Goal: Task Accomplishment & Management: Complete application form

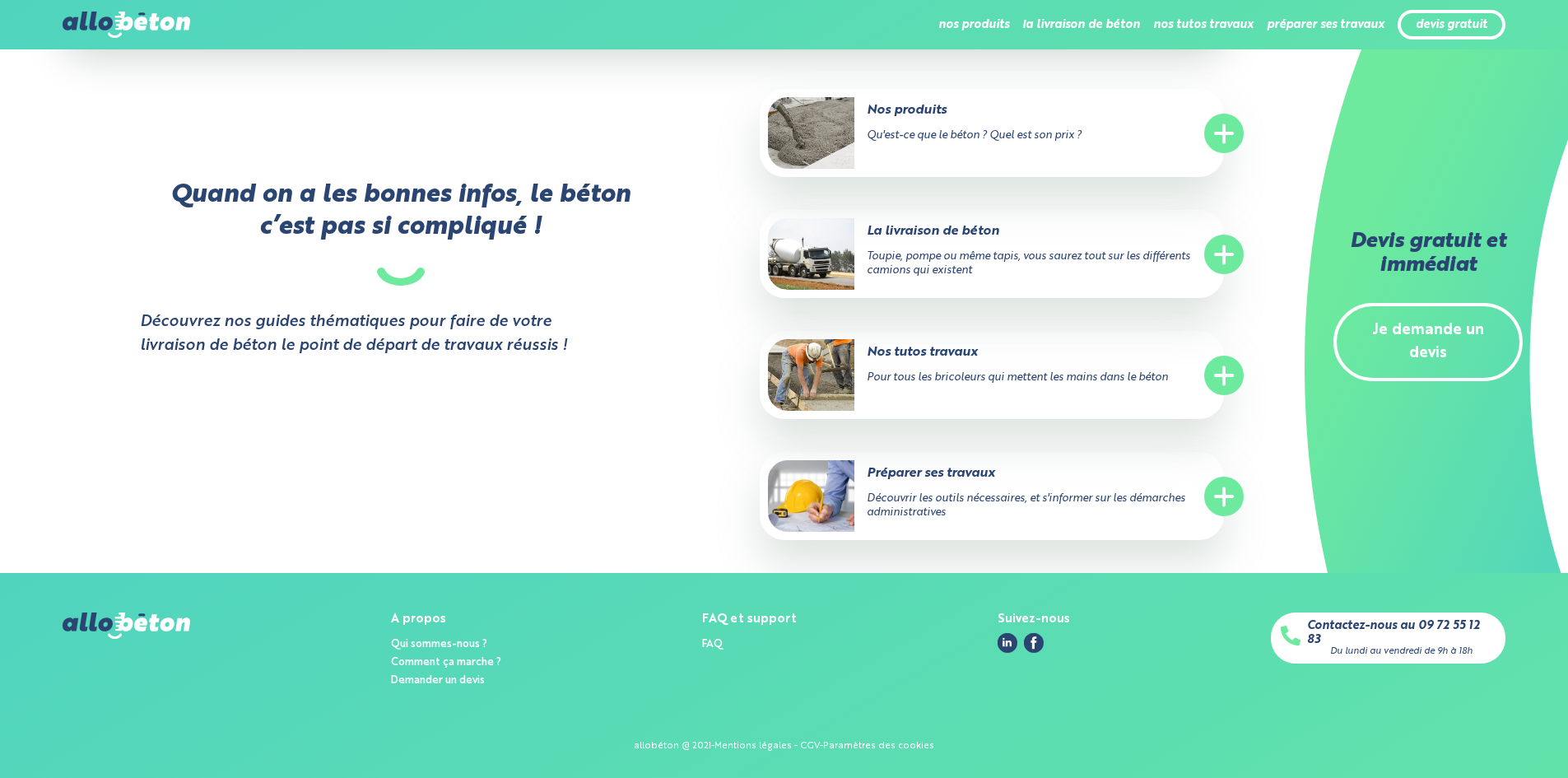
click at [1460, 328] on link "Je demande un devis" at bounding box center [1428, 342] width 190 height 79
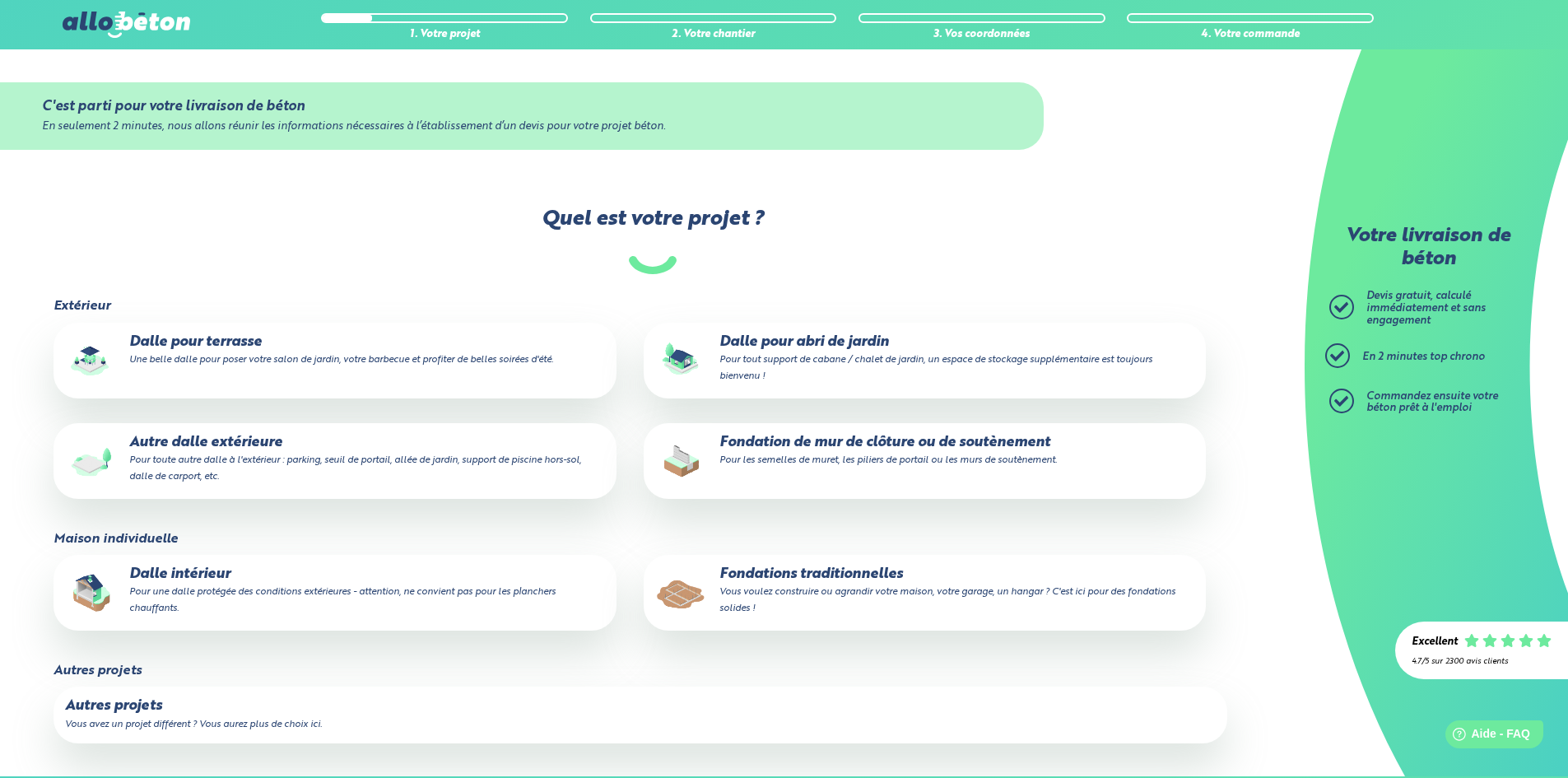
click at [868, 452] on p "Fondation de mur de clôture ou de soutènement Pour les semelles de muret, les p…" at bounding box center [925, 450] width 540 height 33
click at [0, 0] on input "Fondation de mur de clôture ou de soutènement Pour les semelles de muret, les p…" at bounding box center [0, 0] width 0 height 0
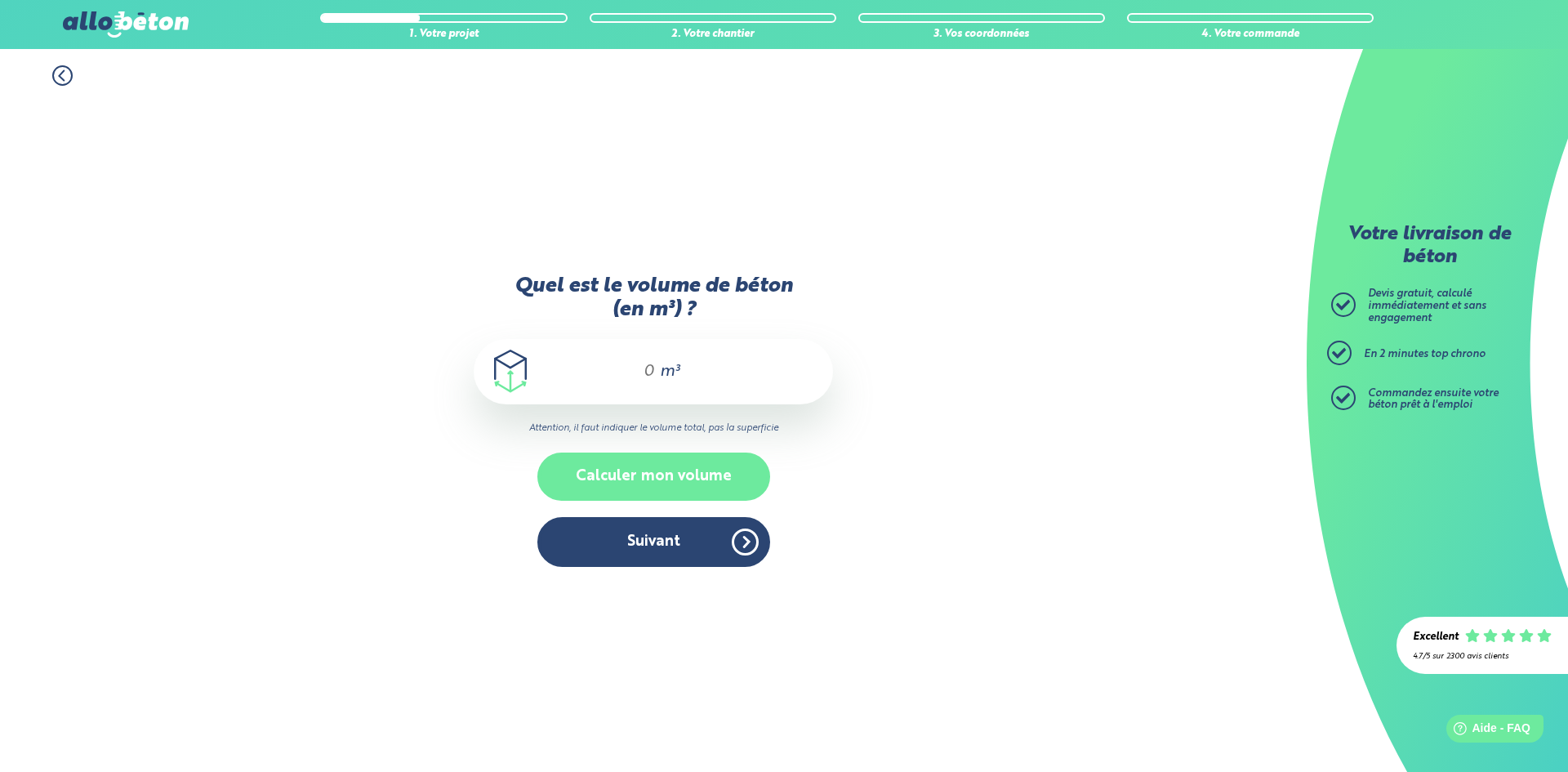
click at [668, 470] on button "Calculer mon volume" at bounding box center [653, 476] width 233 height 48
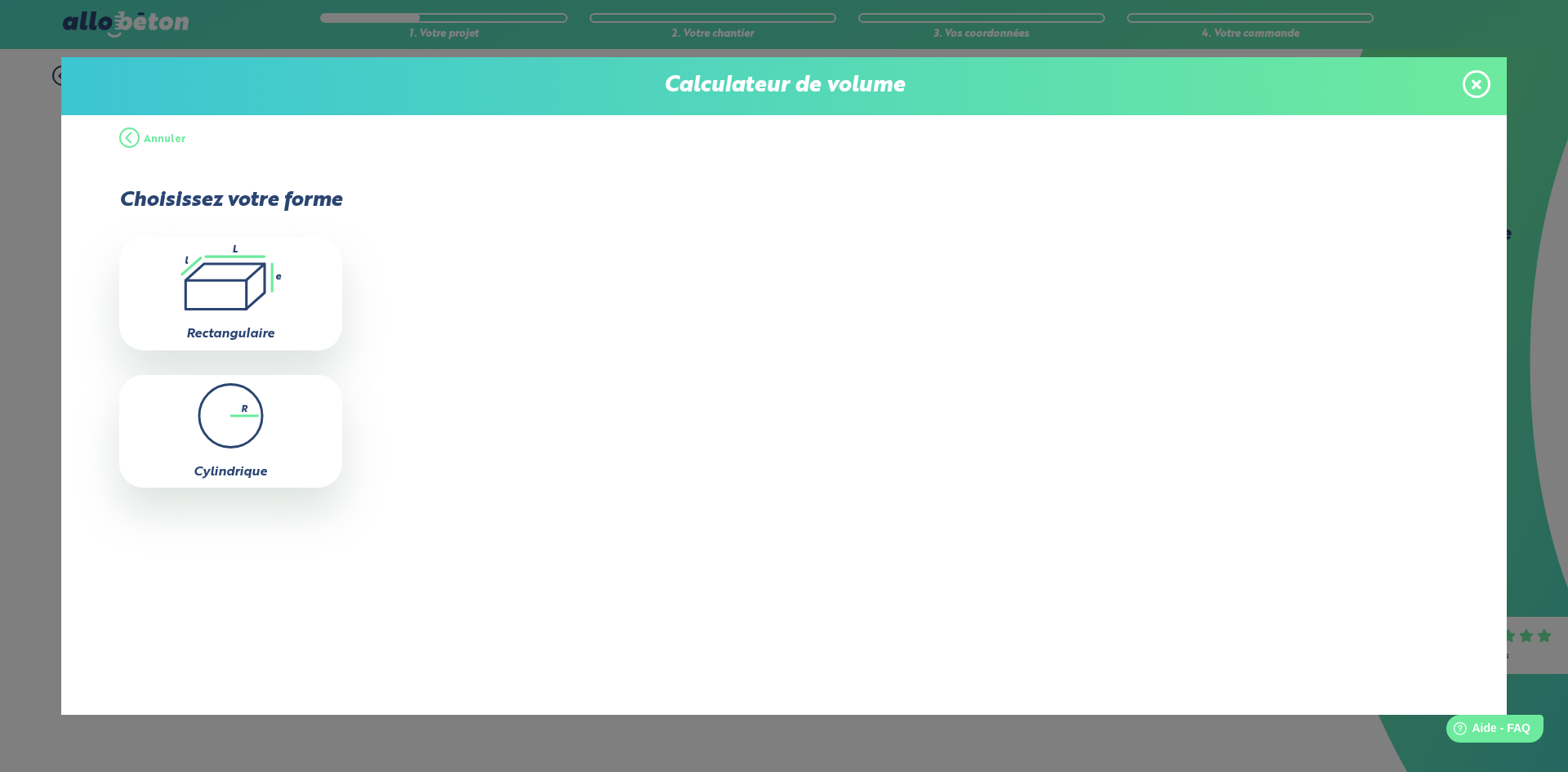
click at [1472, 78] on icon at bounding box center [1477, 85] width 10 height 14
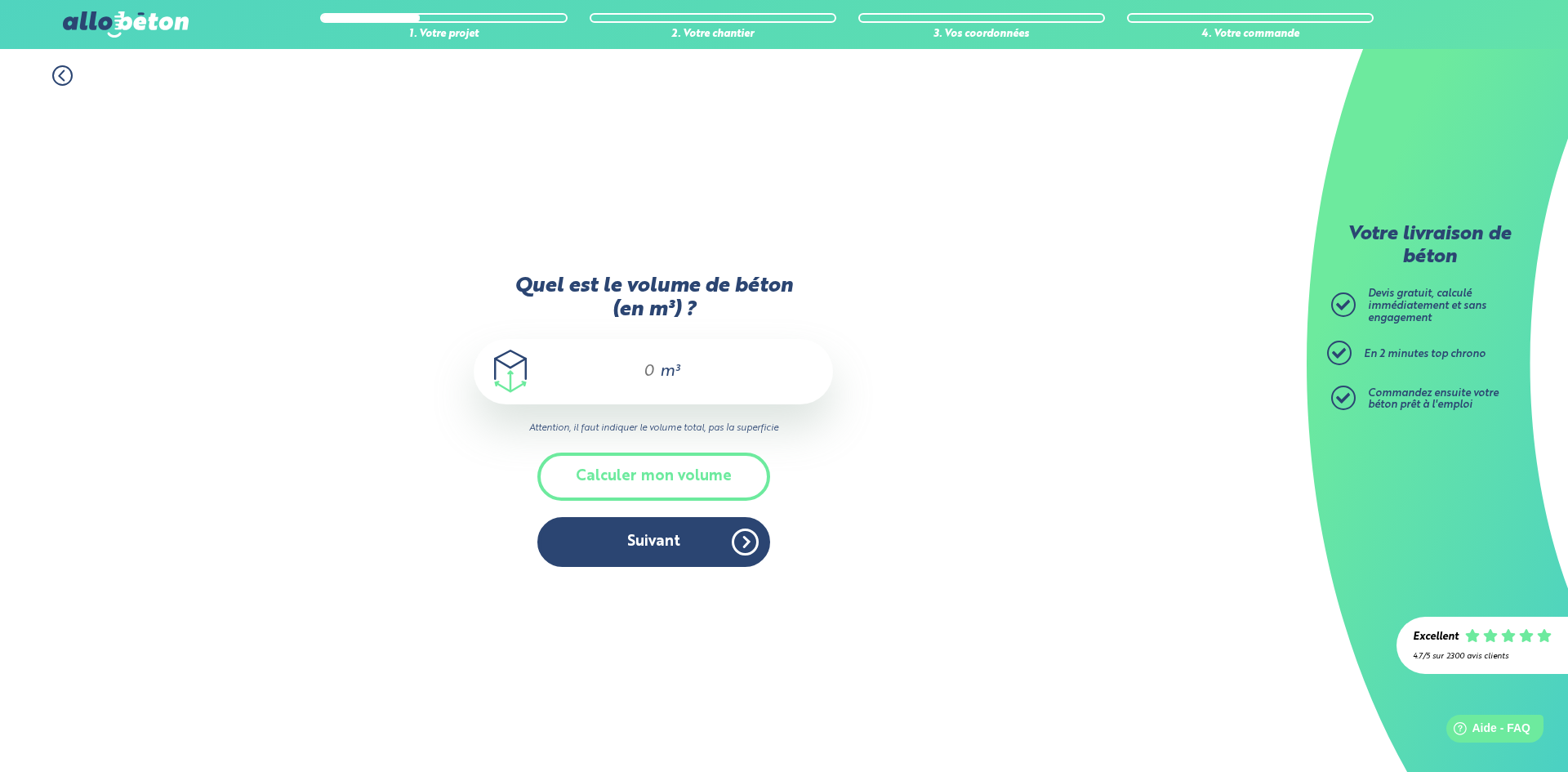
click at [662, 367] on span "m³" at bounding box center [669, 371] width 20 height 16
type input "8"
click at [677, 547] on button "Suivant" at bounding box center [653, 542] width 233 height 49
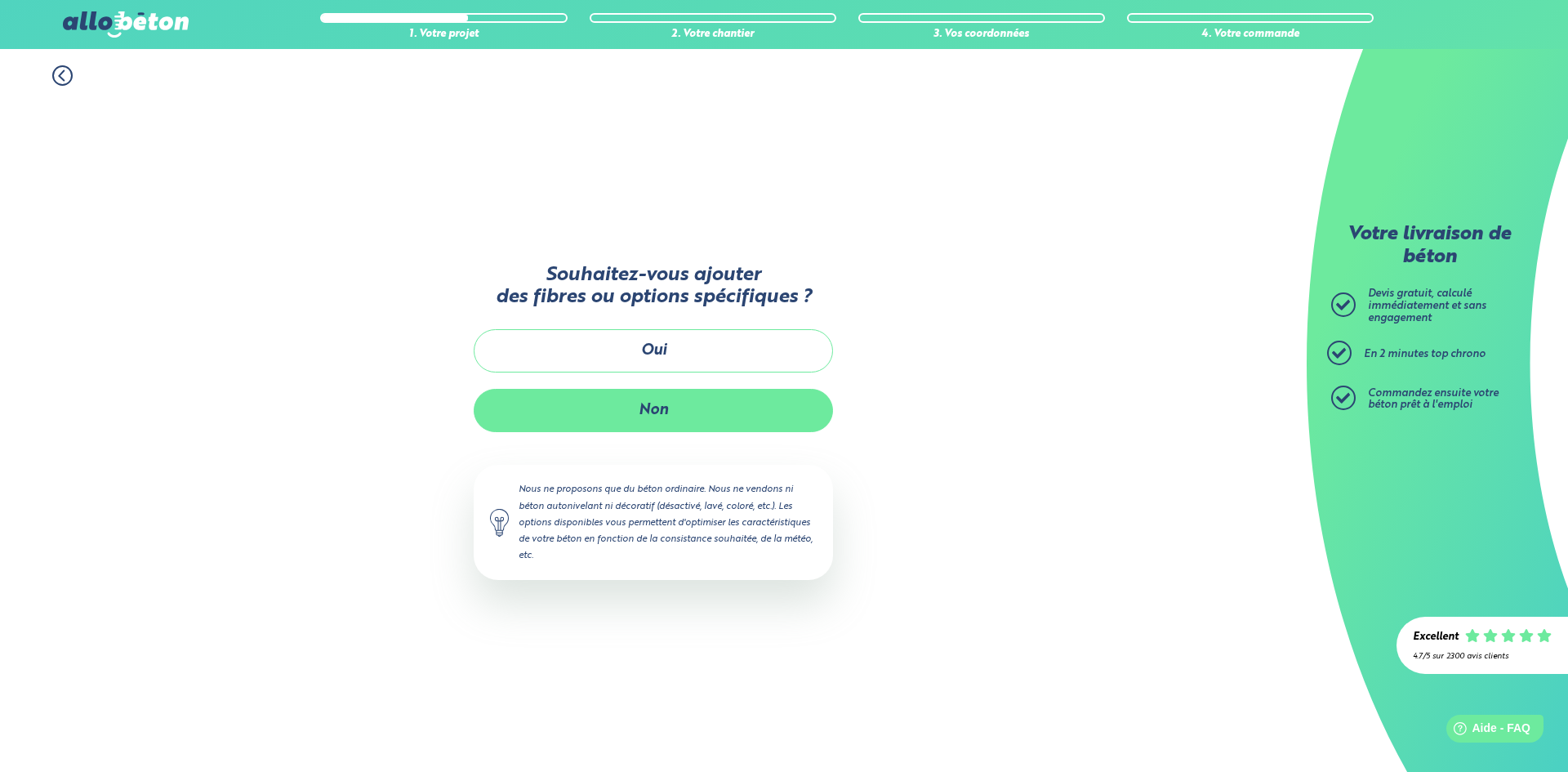
click at [669, 406] on button "Non" at bounding box center [653, 411] width 359 height 44
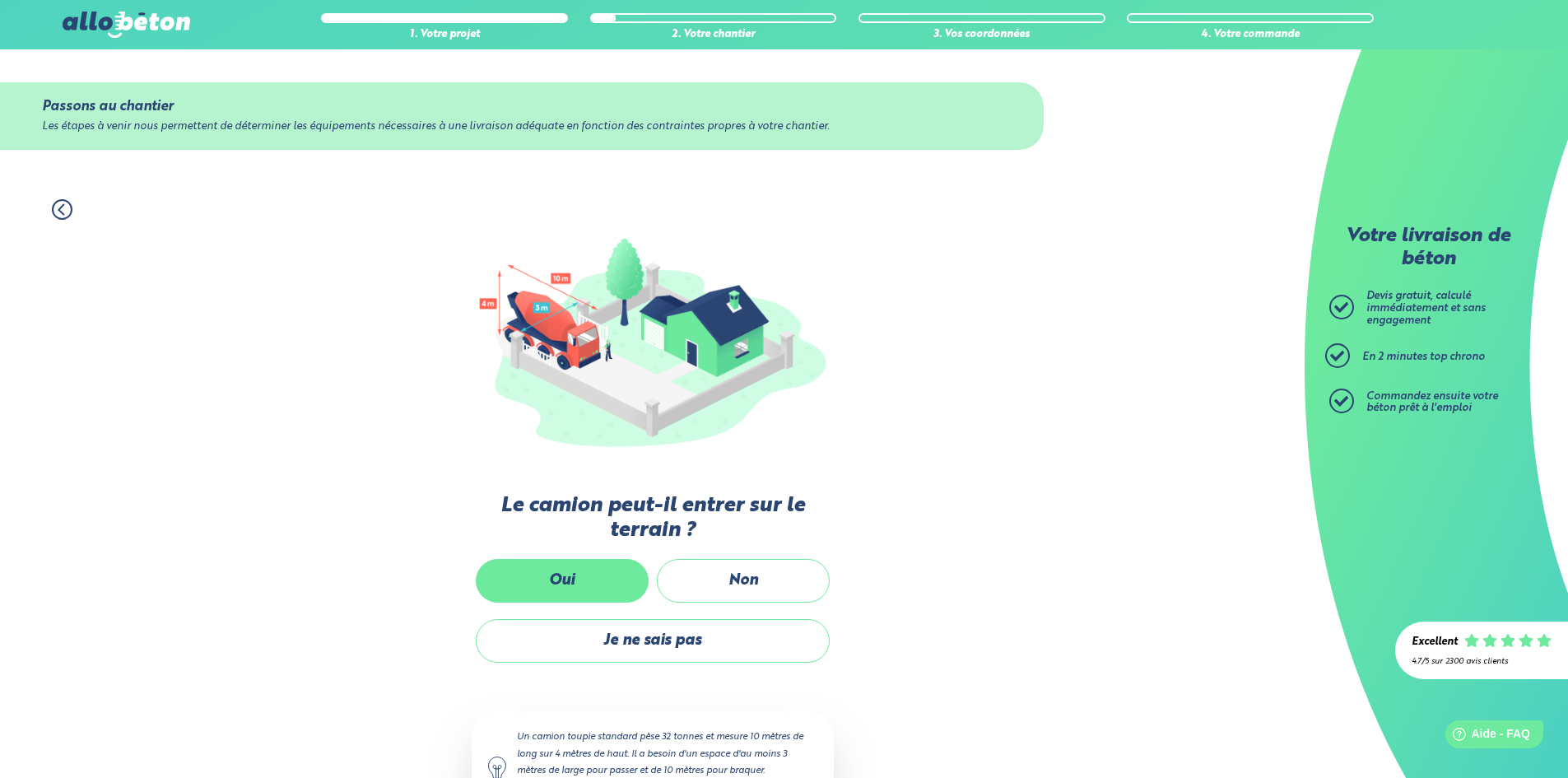
click at [606, 580] on label "Oui" at bounding box center [562, 581] width 173 height 44
click at [0, 0] on input "Oui" at bounding box center [0, 0] width 0 height 0
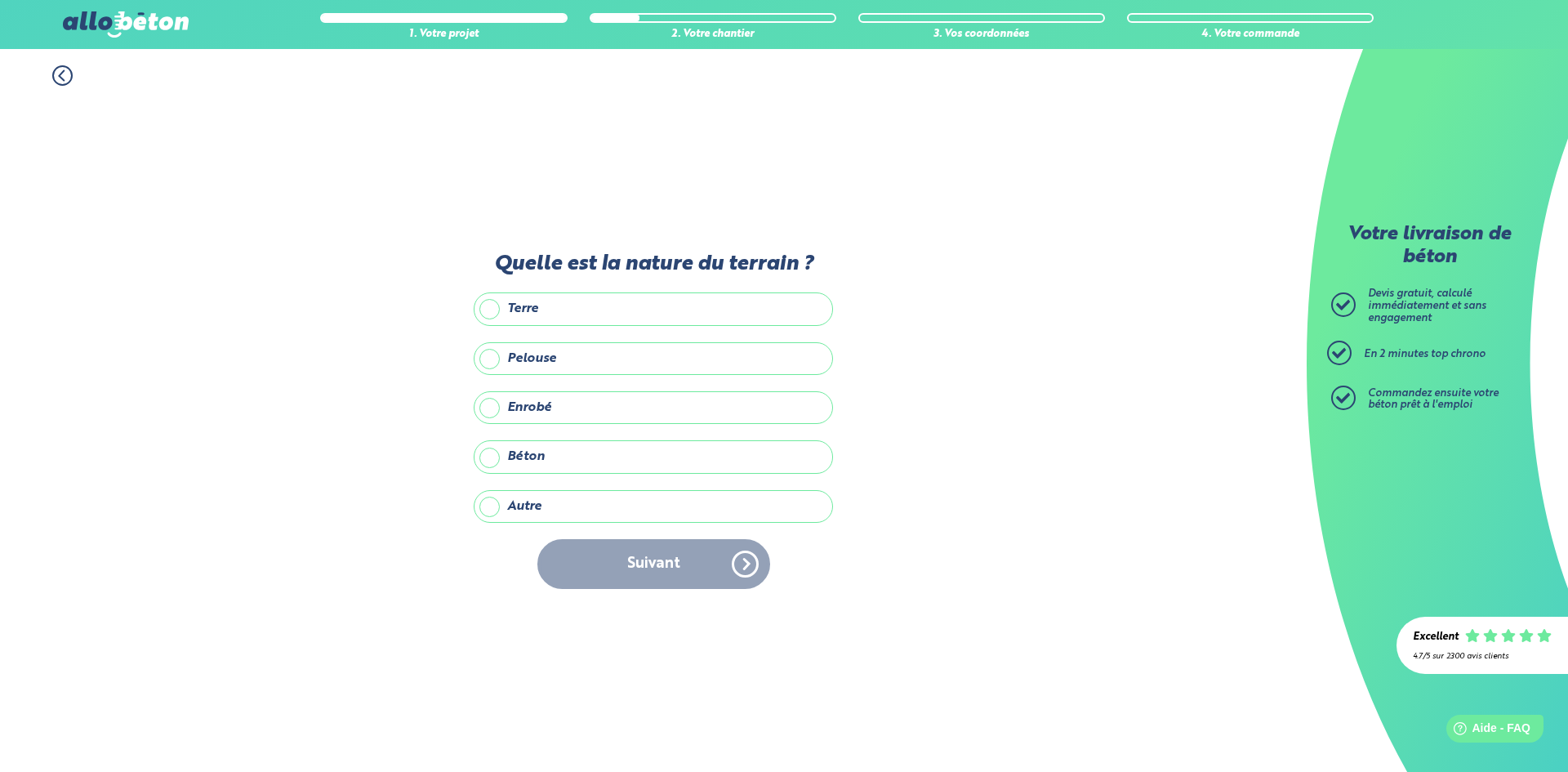
click at [545, 414] on label "Enrobé" at bounding box center [653, 407] width 359 height 32
click at [0, 0] on input "Enrobé" at bounding box center [0, 0] width 0 height 0
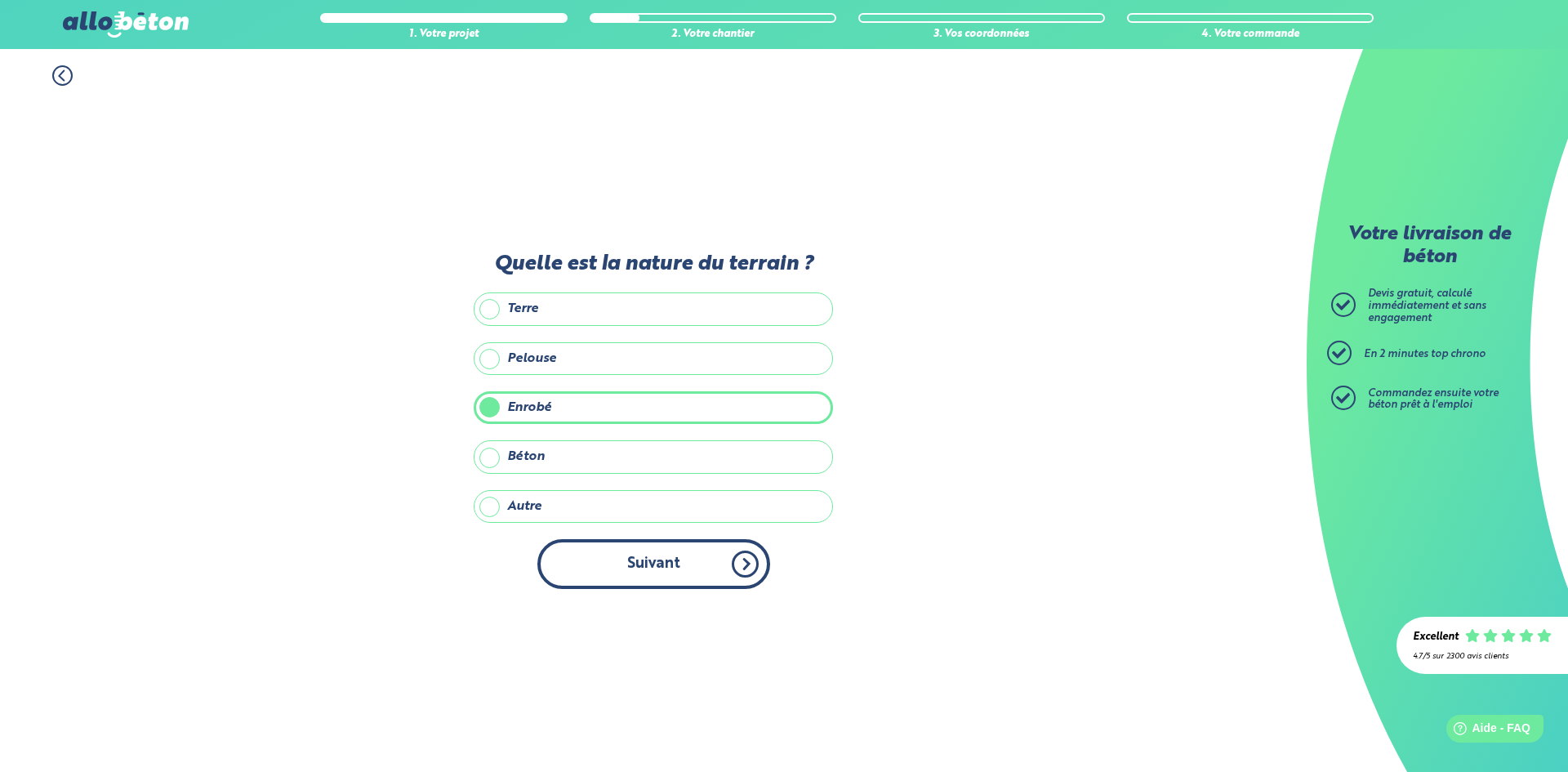
click at [648, 557] on button "Suivant" at bounding box center [653, 564] width 233 height 49
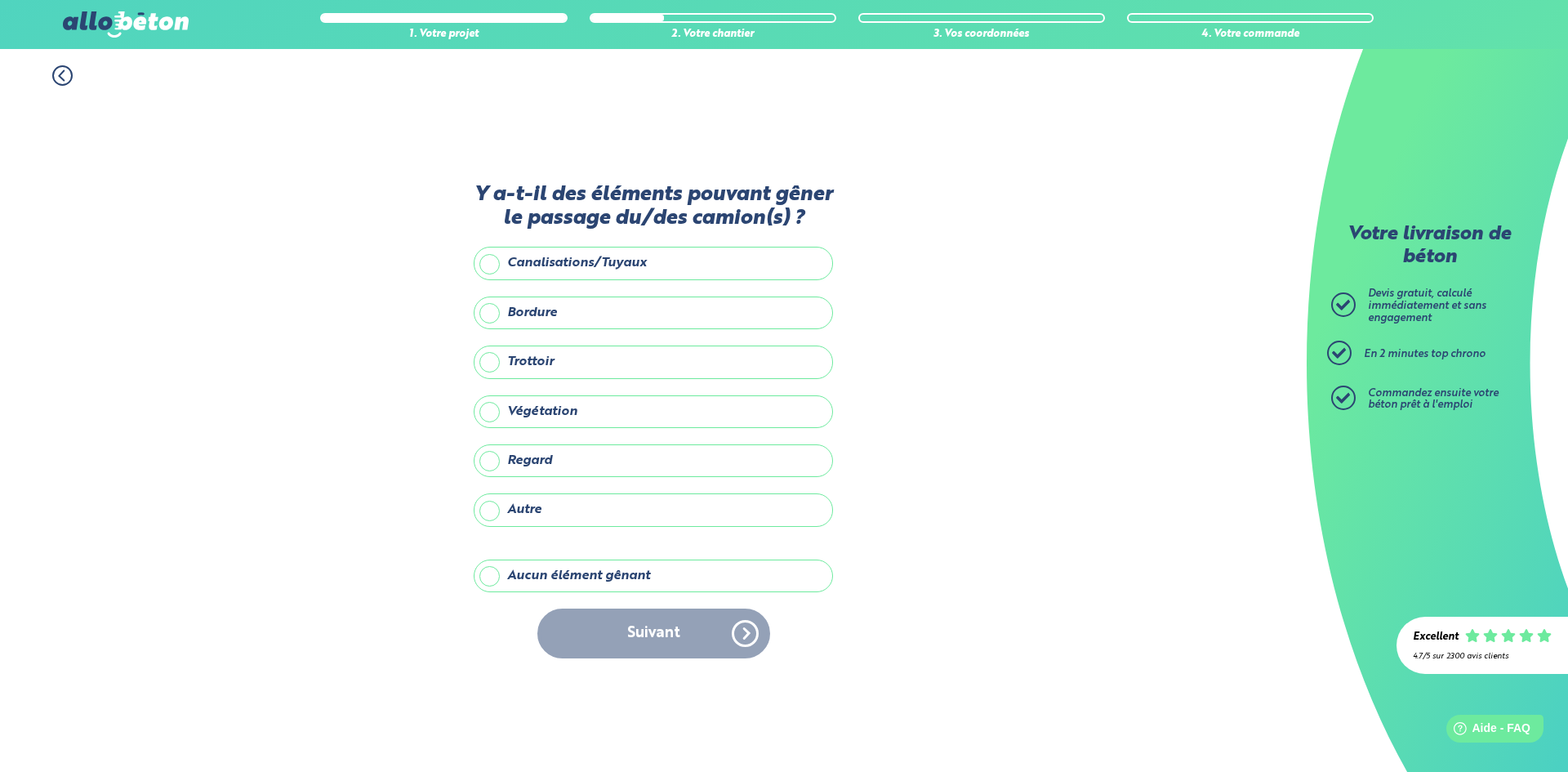
click at [599, 570] on label "Aucun élément gênant" at bounding box center [653, 575] width 359 height 32
click at [0, 0] on input "Aucun élément gênant" at bounding box center [0, 0] width 0 height 0
click at [652, 625] on button "Suivant" at bounding box center [653, 633] width 233 height 49
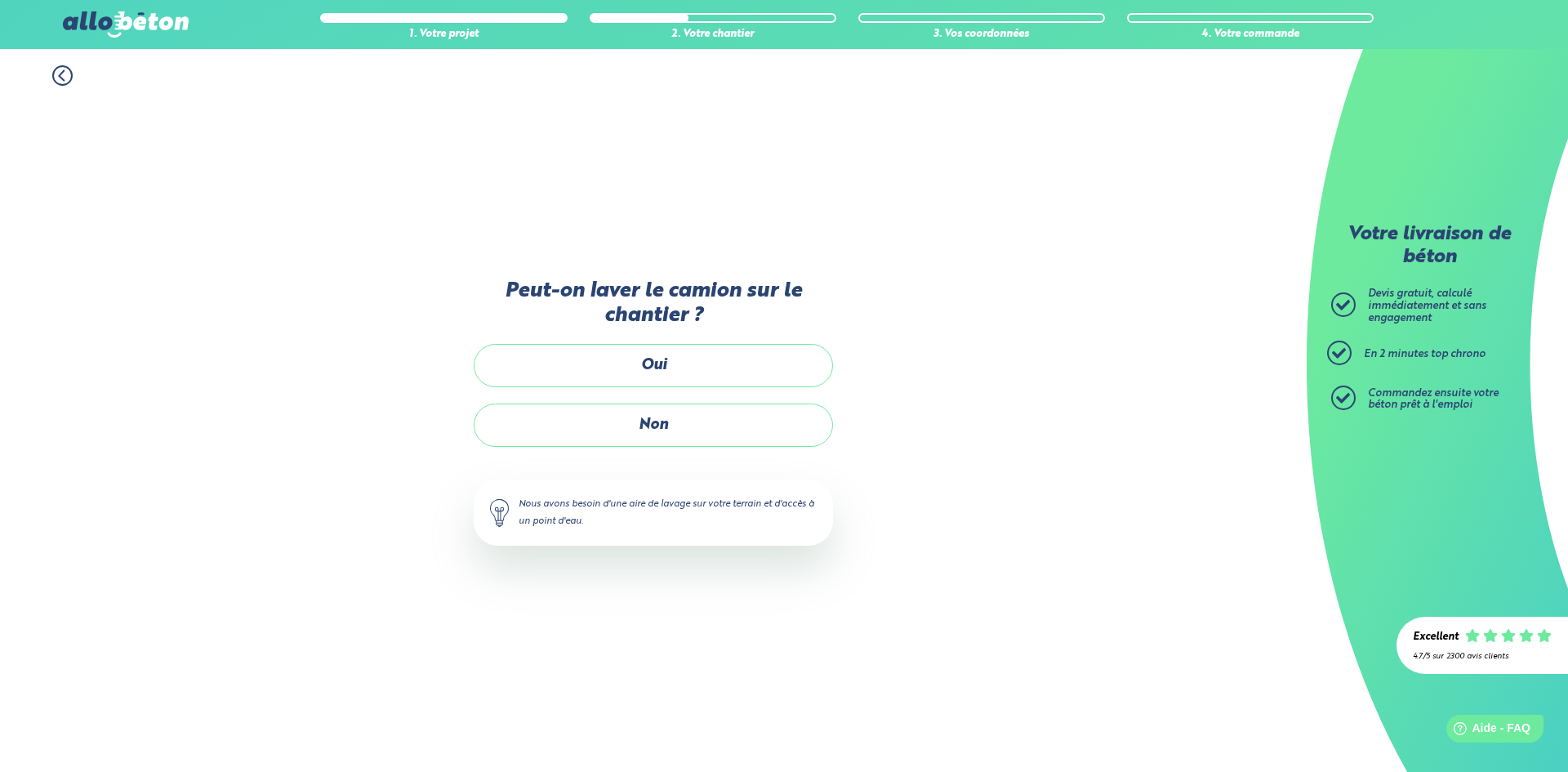
click at [652, 423] on label "Non" at bounding box center [653, 425] width 359 height 44
click at [0, 0] on input "Non" at bounding box center [0, 0] width 0 height 0
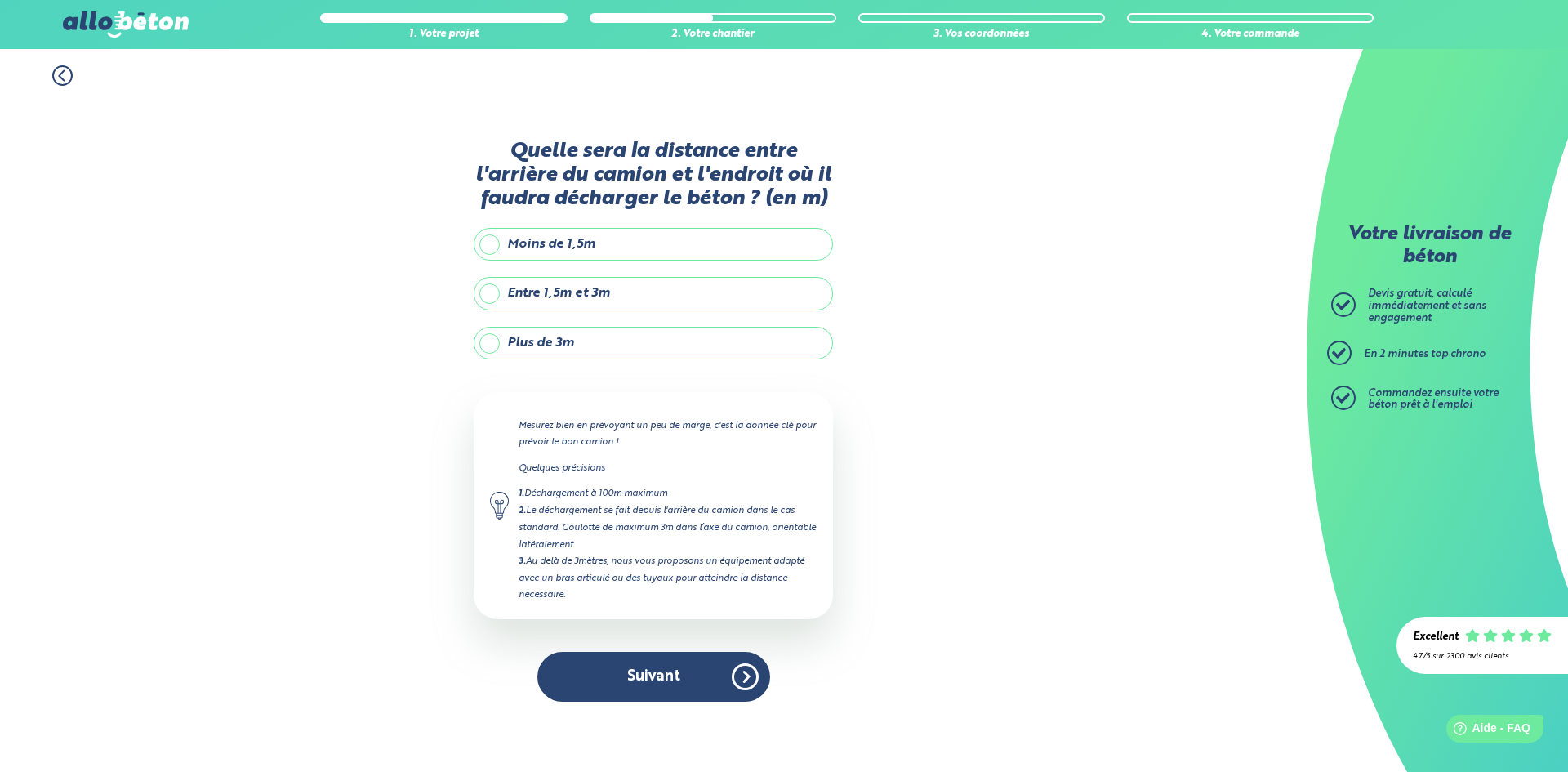
click at [484, 244] on label "Moins de 1,5m" at bounding box center [653, 244] width 359 height 32
click at [0, 0] on input "Moins de 1,5m" at bounding box center [0, 0] width 0 height 0
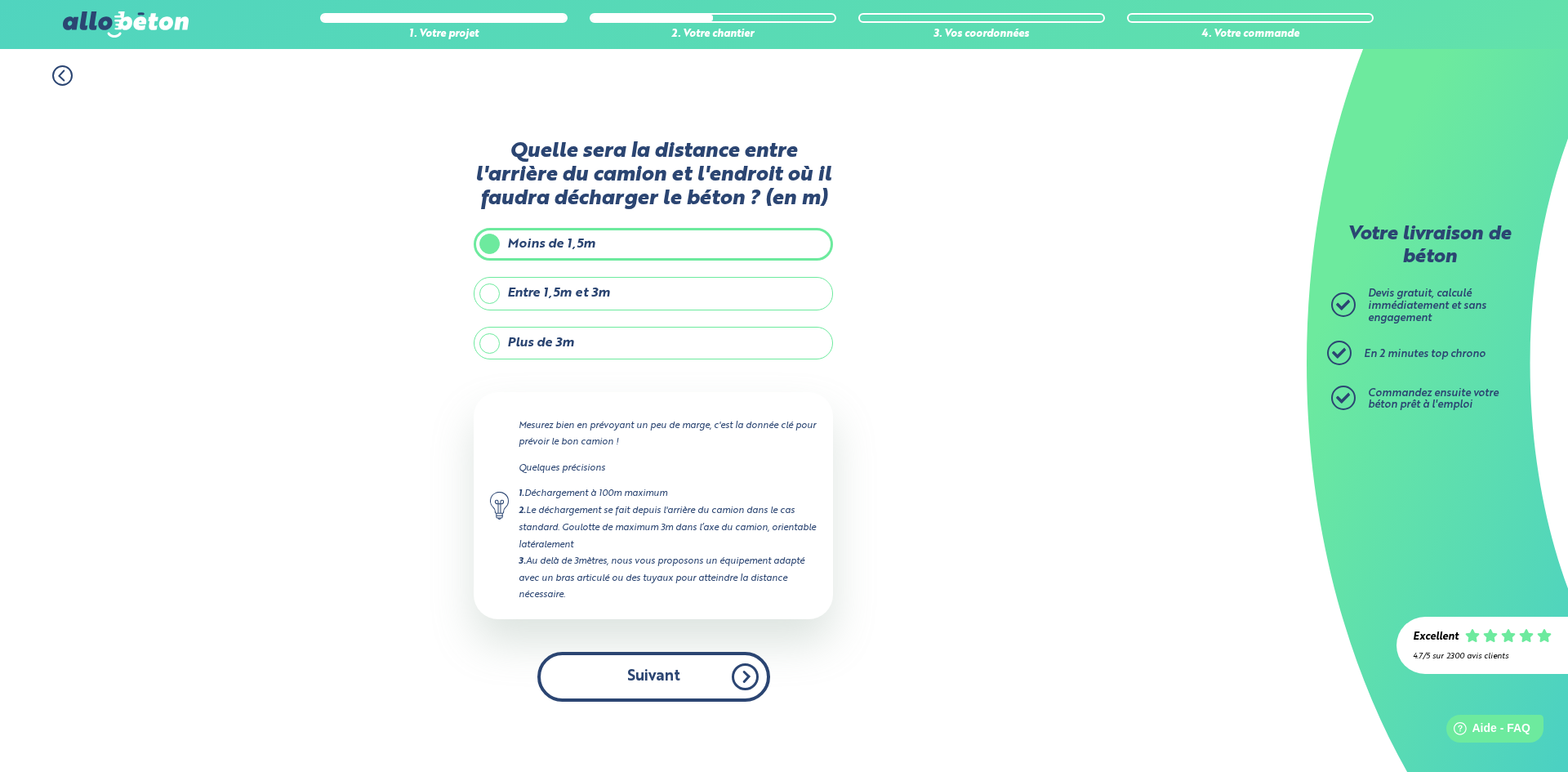
click at [636, 667] on button "Suivant" at bounding box center [653, 676] width 233 height 49
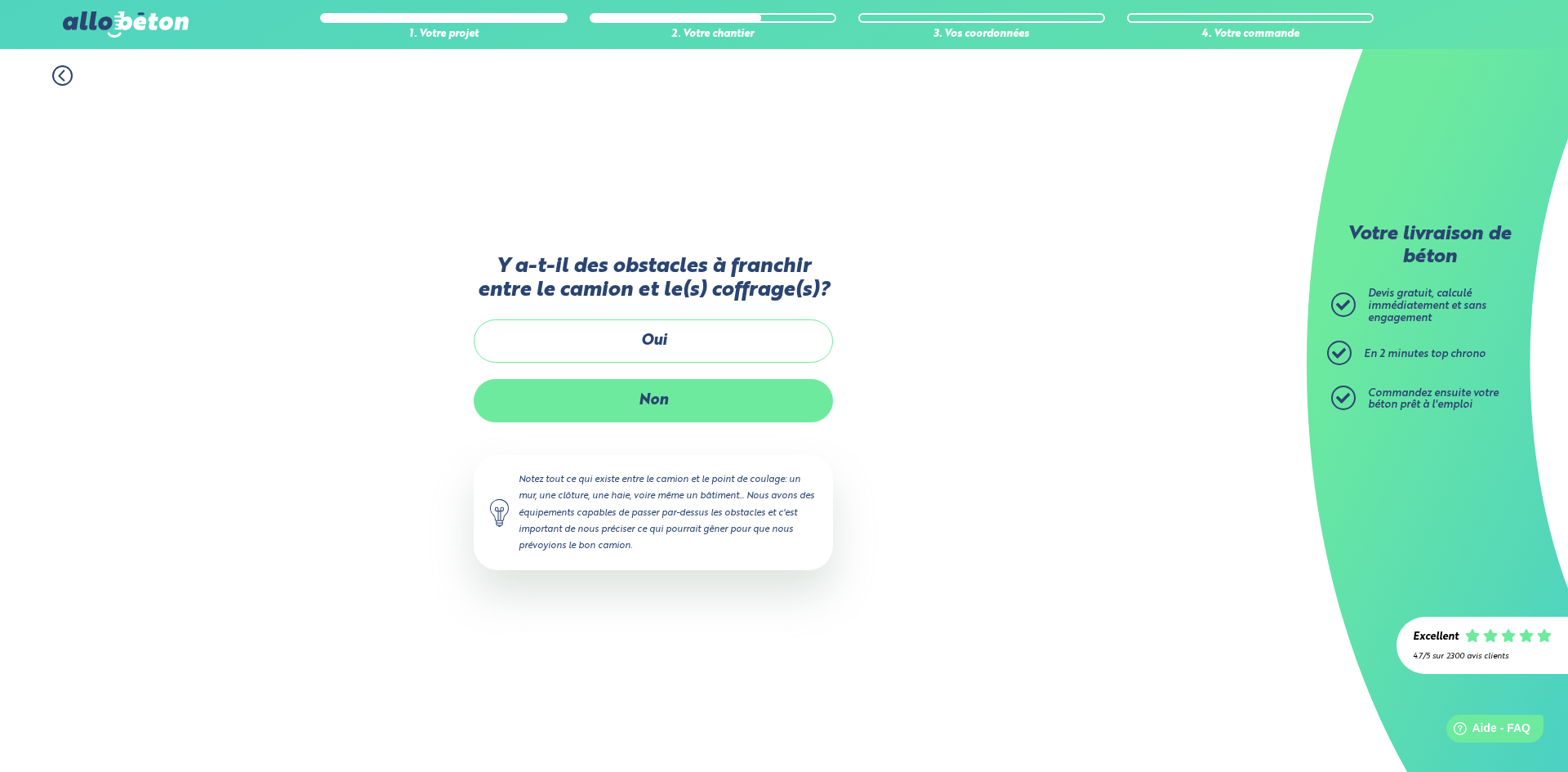
click at [649, 397] on label "Non" at bounding box center [653, 401] width 359 height 44
click at [0, 0] on input "Non" at bounding box center [0, 0] width 0 height 0
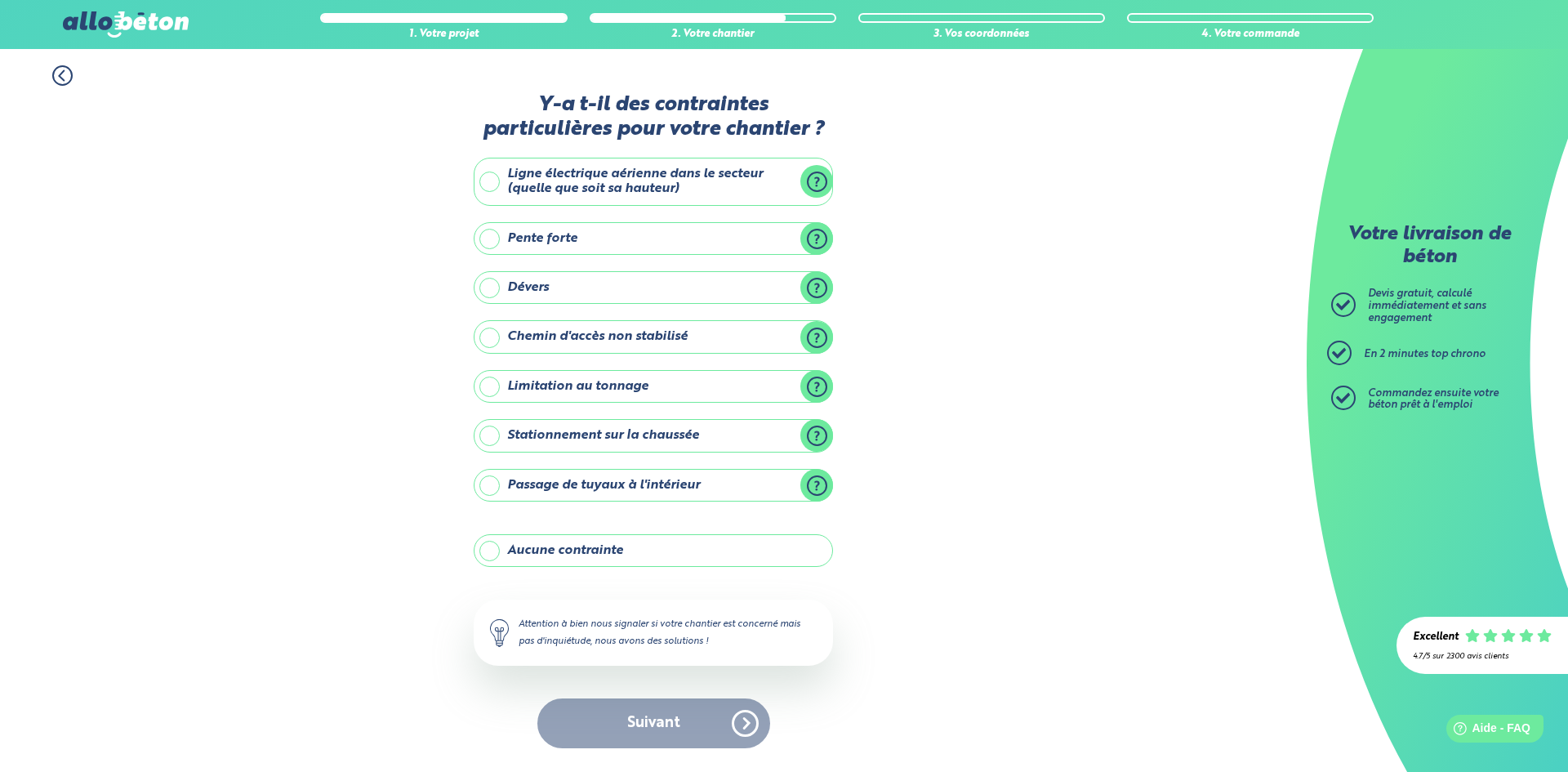
click at [582, 547] on label "Aucune contrainte" at bounding box center [653, 550] width 359 height 32
click at [0, 0] on input "Aucune contrainte" at bounding box center [0, 0] width 0 height 0
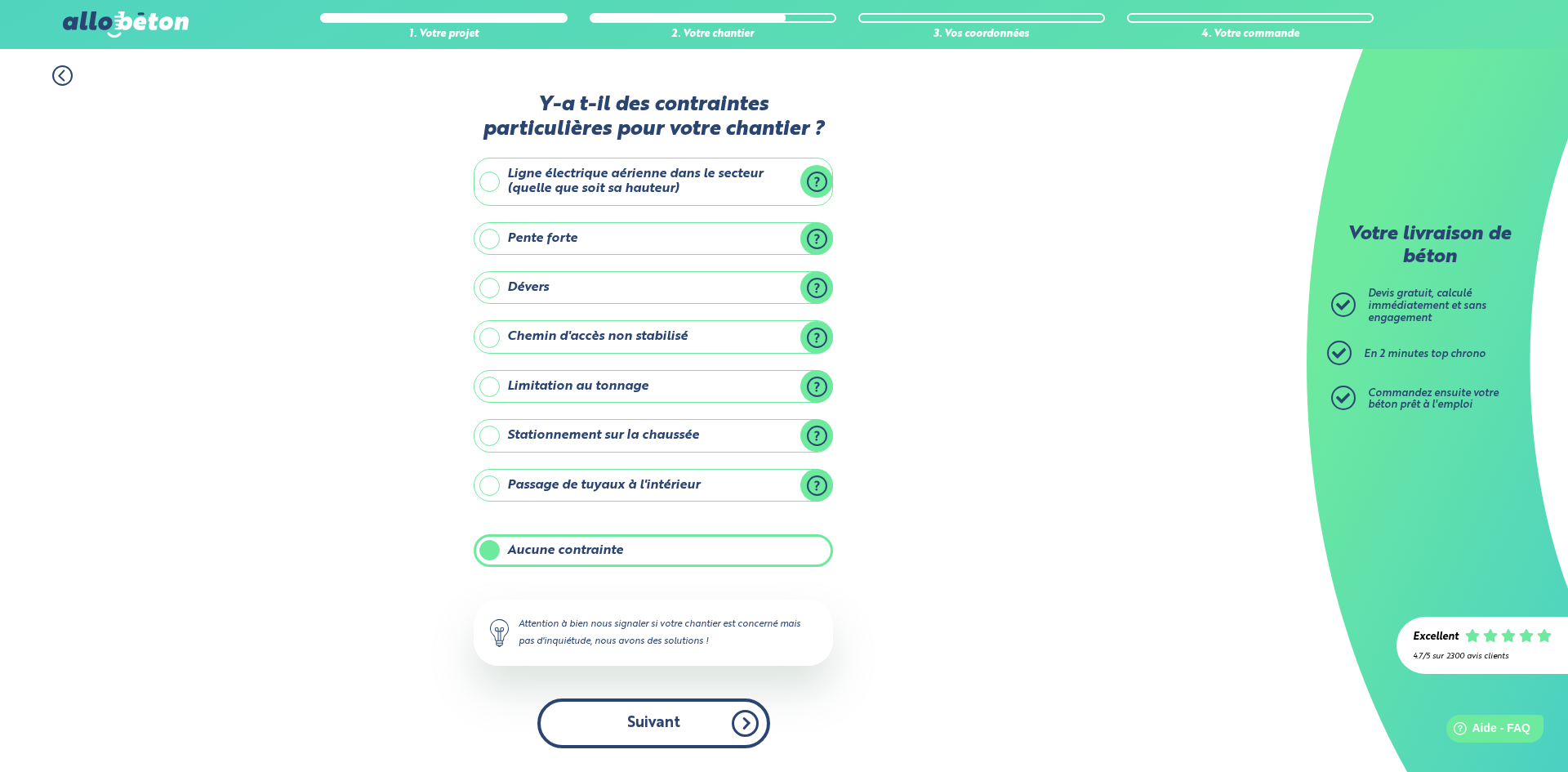
click at [639, 739] on button "Suivant" at bounding box center [653, 723] width 233 height 49
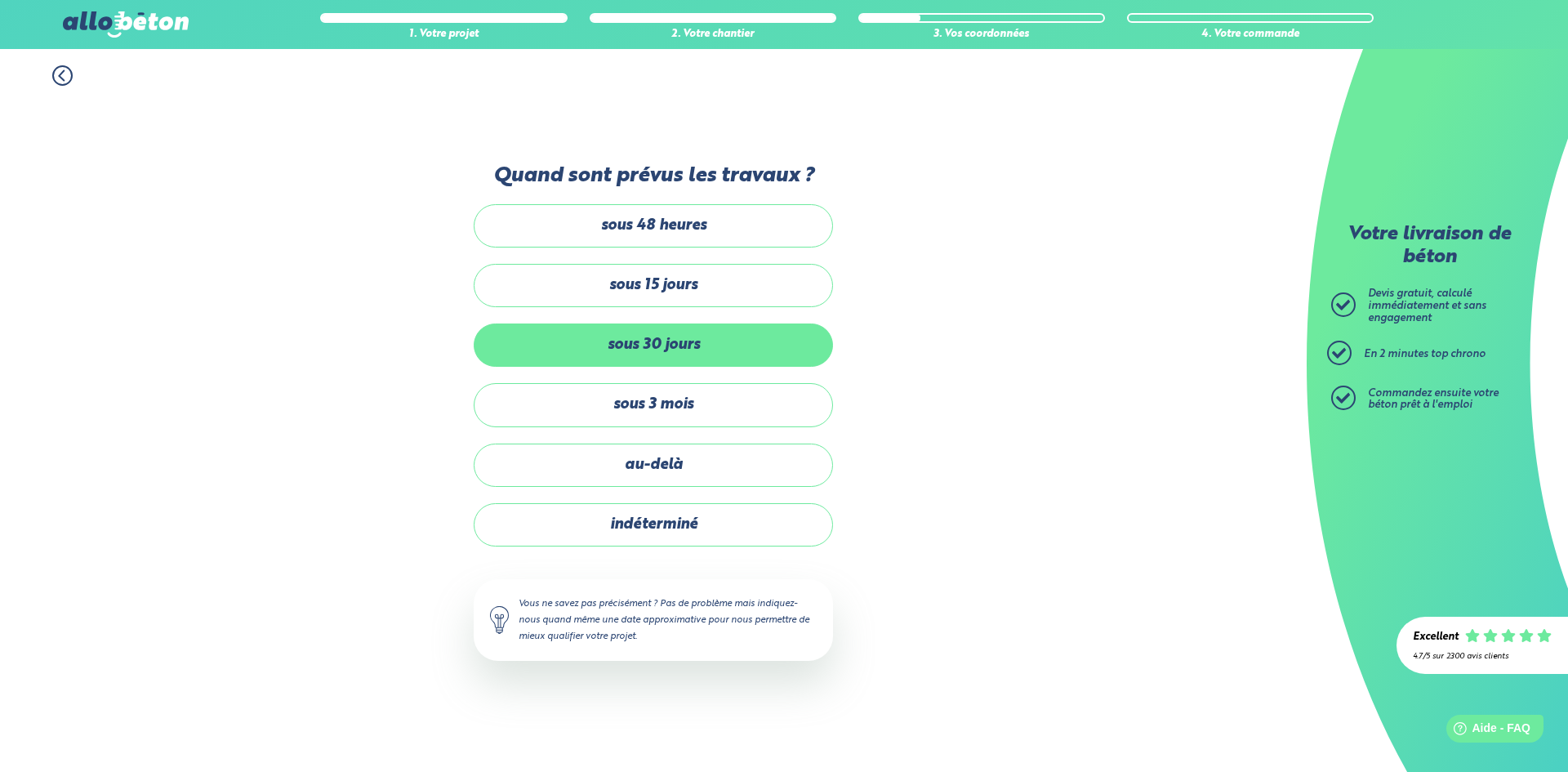
click at [655, 346] on label "sous 30 jours" at bounding box center [653, 345] width 359 height 44
click at [0, 0] on input "sous 30 jours" at bounding box center [0, 0] width 0 height 0
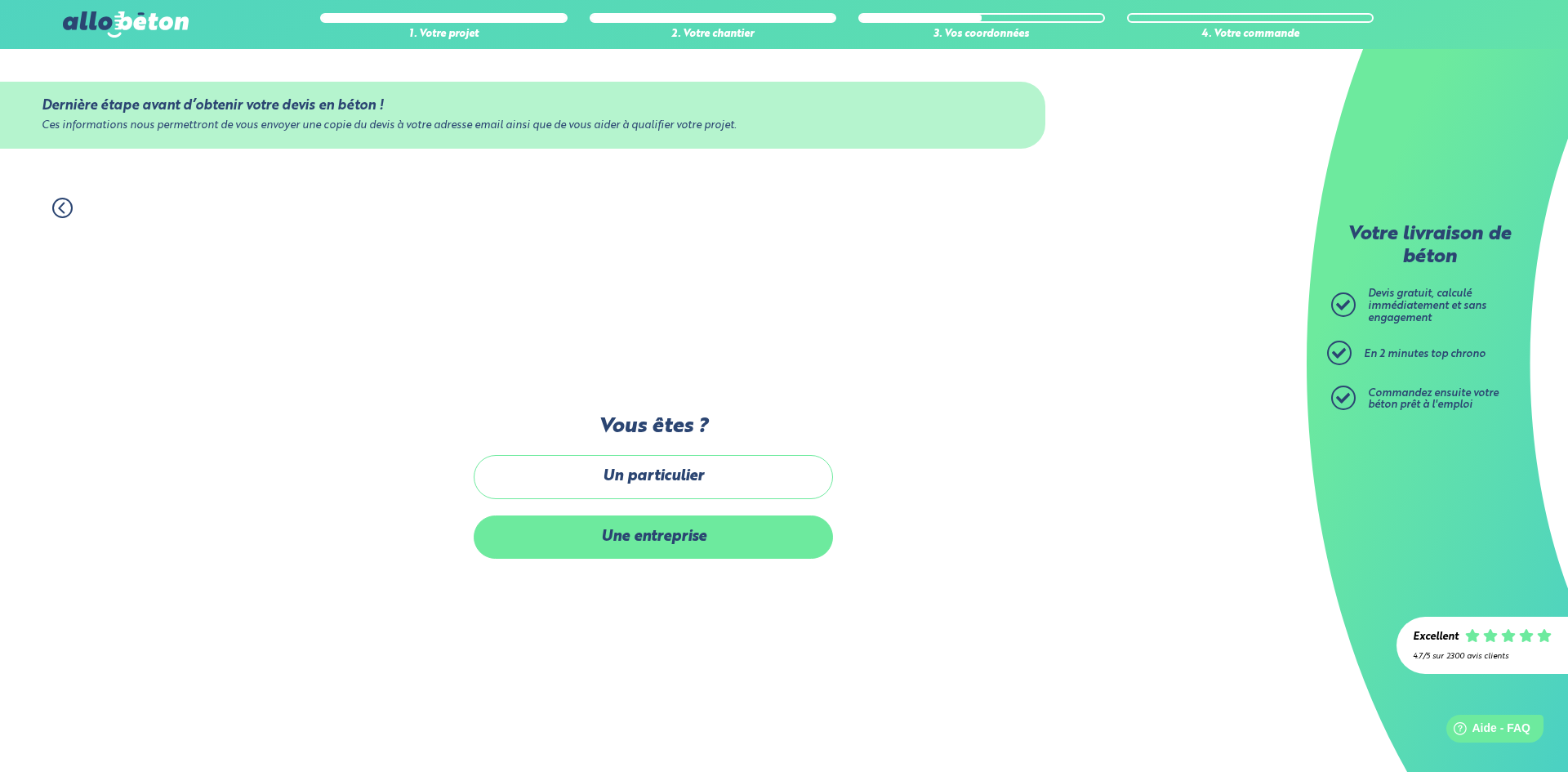
click at [655, 541] on label "Une entreprise" at bounding box center [653, 537] width 359 height 44
click at [0, 0] on input "Une entreprise" at bounding box center [0, 0] width 0 height 0
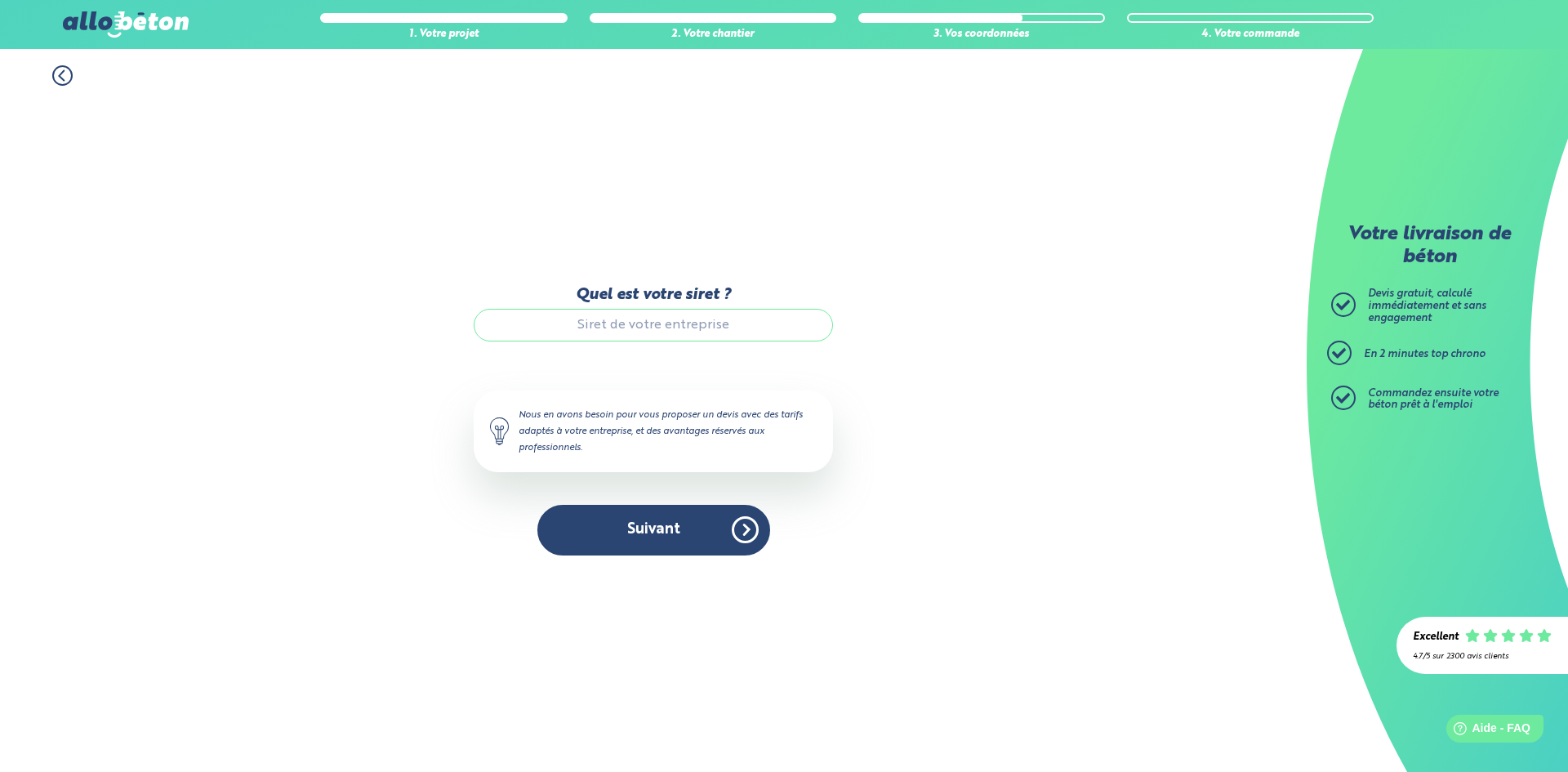
click at [580, 318] on input "Quel est votre siret ?" at bounding box center [653, 325] width 359 height 32
click at [581, 318] on input "Quel est votre siret ?" at bounding box center [653, 325] width 359 height 32
click at [582, 318] on input "Quel est votre siret ?" at bounding box center [653, 325] width 359 height 32
type input "37750042600020"
click at [696, 539] on button "Suivant" at bounding box center [653, 530] width 233 height 49
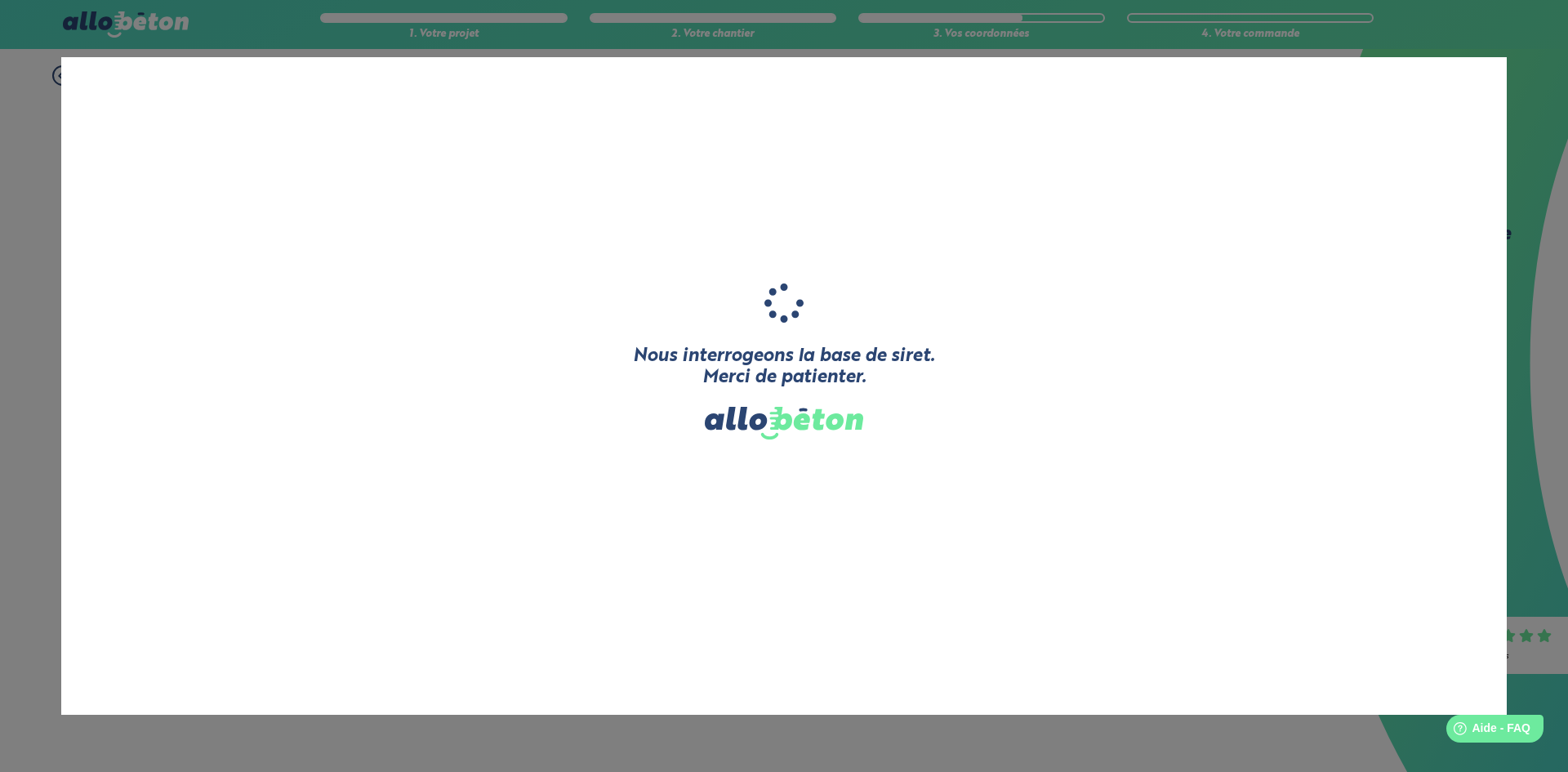
type input "PASSERELLE"
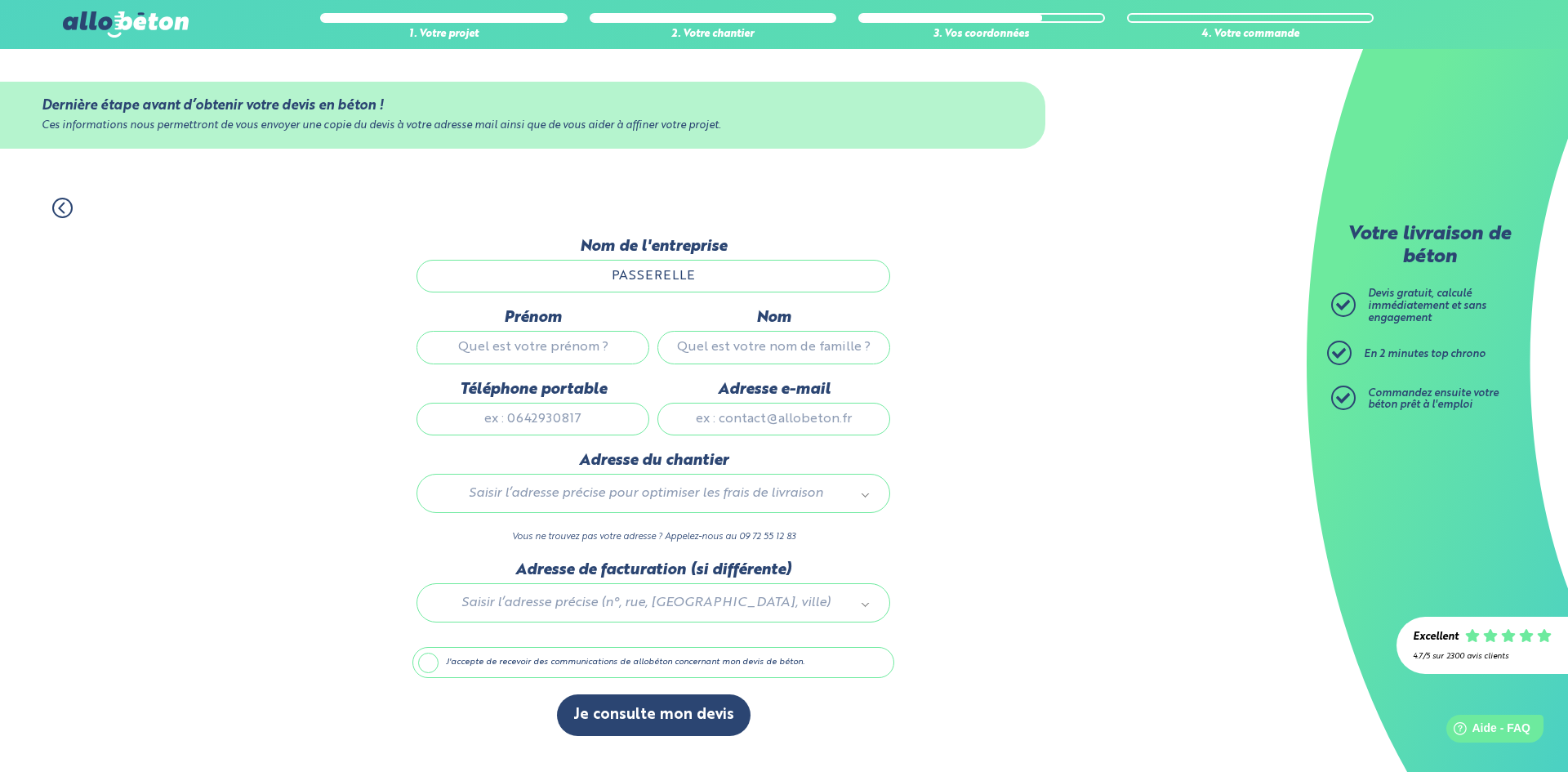
click at [510, 338] on input "Prénom" at bounding box center [532, 347] width 233 height 32
click at [547, 344] on input "Thiery" at bounding box center [532, 347] width 233 height 32
type input "Thierry"
click at [692, 343] on input "Nom" at bounding box center [773, 347] width 233 height 32
type input "Bouzige"
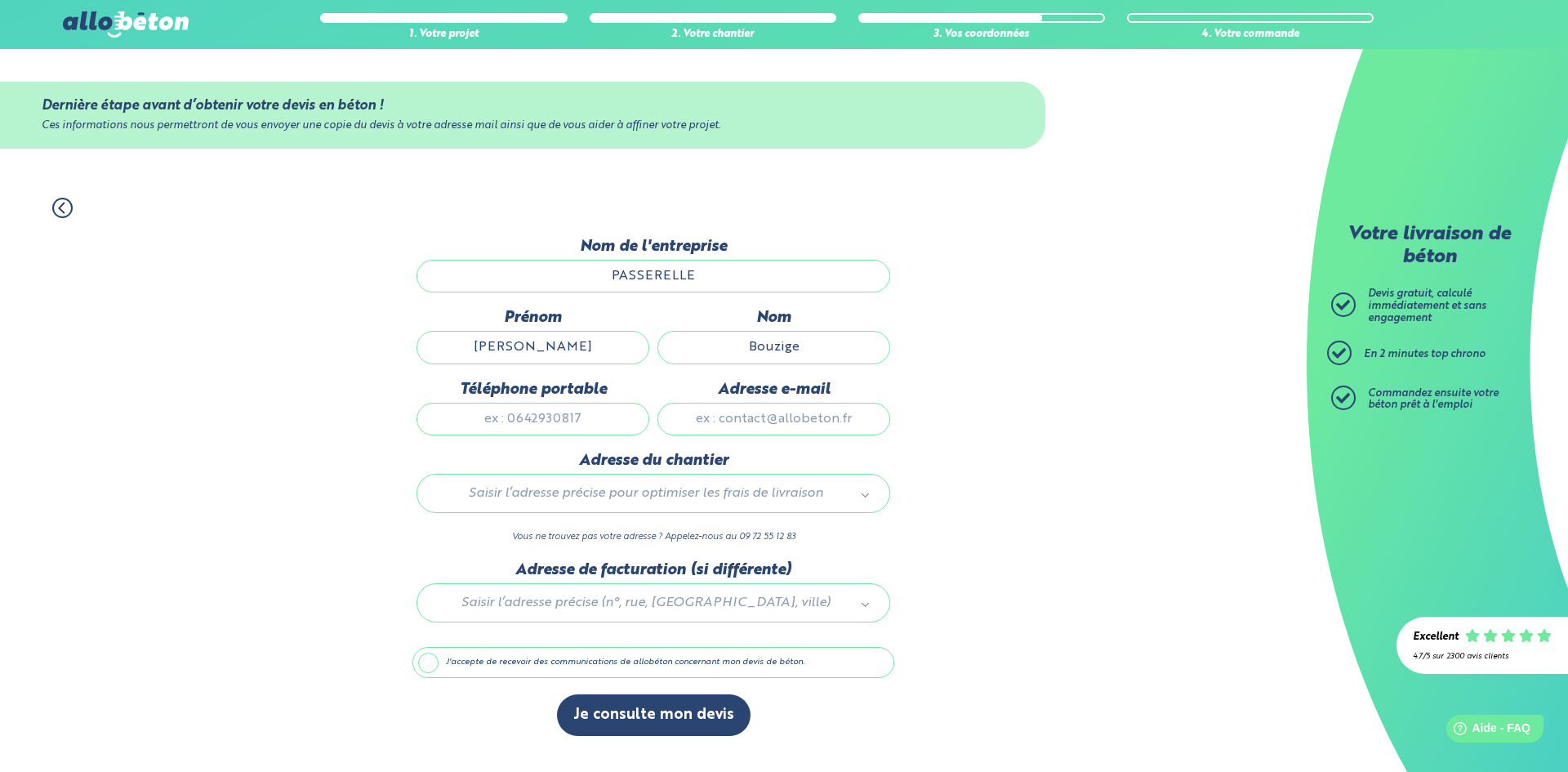
click at [560, 414] on input "Téléphone portable" at bounding box center [532, 418] width 233 height 32
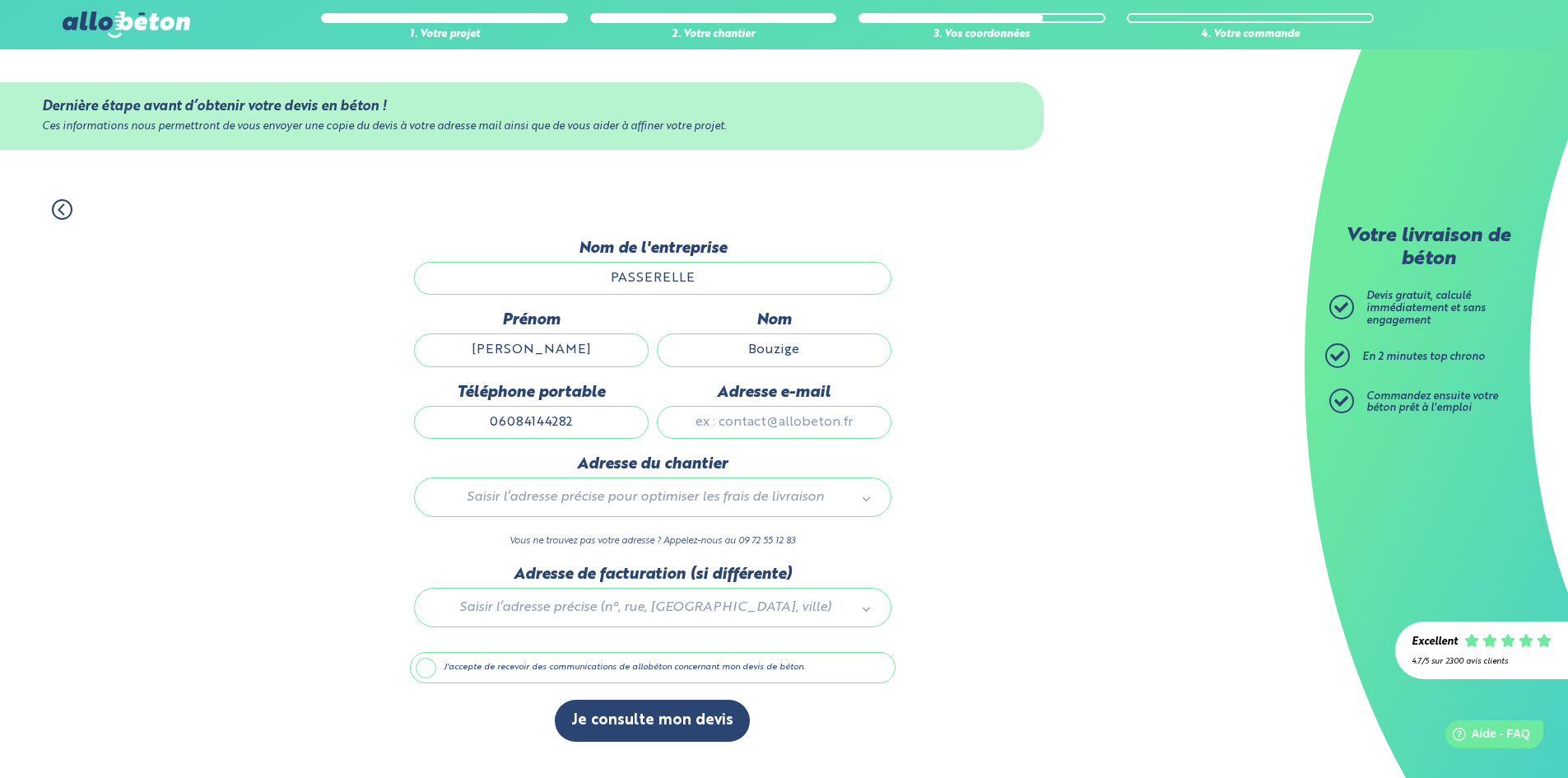
click at [733, 424] on div "Adresse e-mail" at bounding box center [773, 419] width 242 height 72
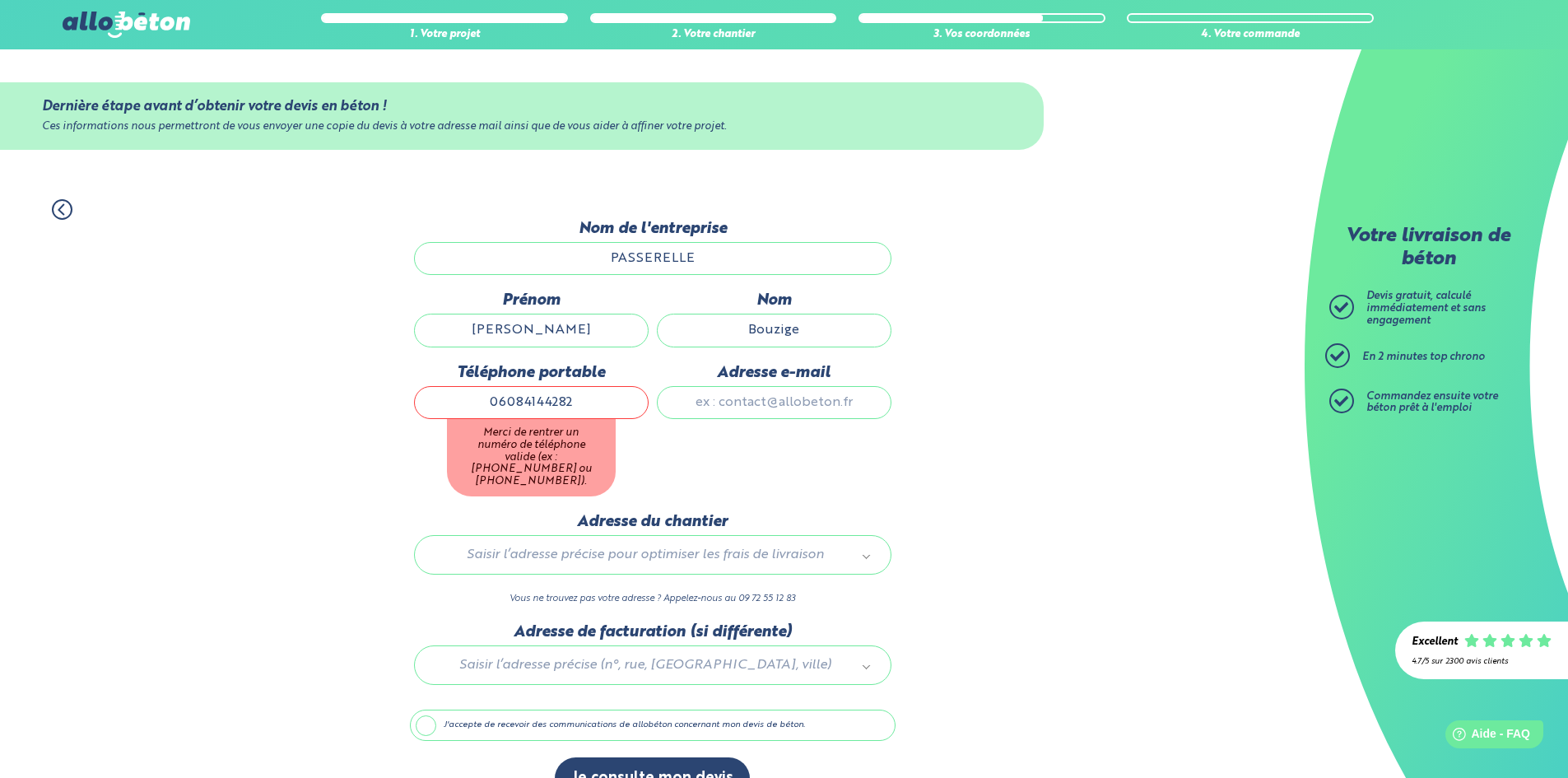
drag, startPoint x: 497, startPoint y: 400, endPoint x: 674, endPoint y: 445, distance: 182.6
click at [500, 400] on input "06084144282" at bounding box center [531, 402] width 235 height 33
type input "+336084144282"
click at [555, 757] on button "Je consulte mon devis" at bounding box center [653, 778] width 196 height 42
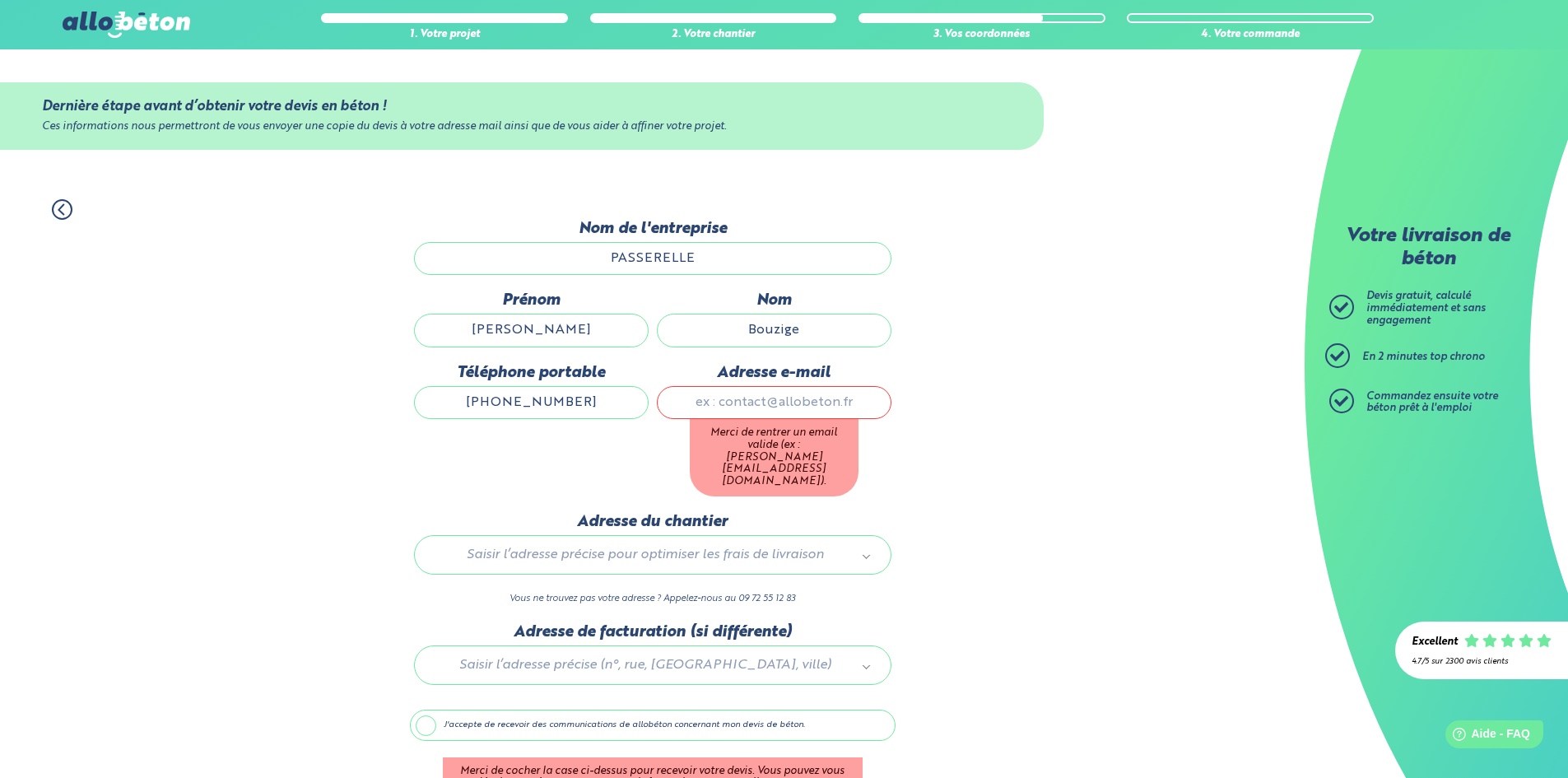
click at [726, 410] on input "Adresse e-mail" at bounding box center [773, 402] width 235 height 33
click at [762, 400] on input "Thierr.bouzige" at bounding box center [773, 402] width 235 height 33
click at [767, 400] on input "Thierr.bouzige" at bounding box center [773, 402] width 235 height 33
click at [764, 407] on input "Thierr.bouzige" at bounding box center [773, 402] width 235 height 33
click at [814, 400] on input "Thierry.bouzige" at bounding box center [773, 402] width 235 height 33
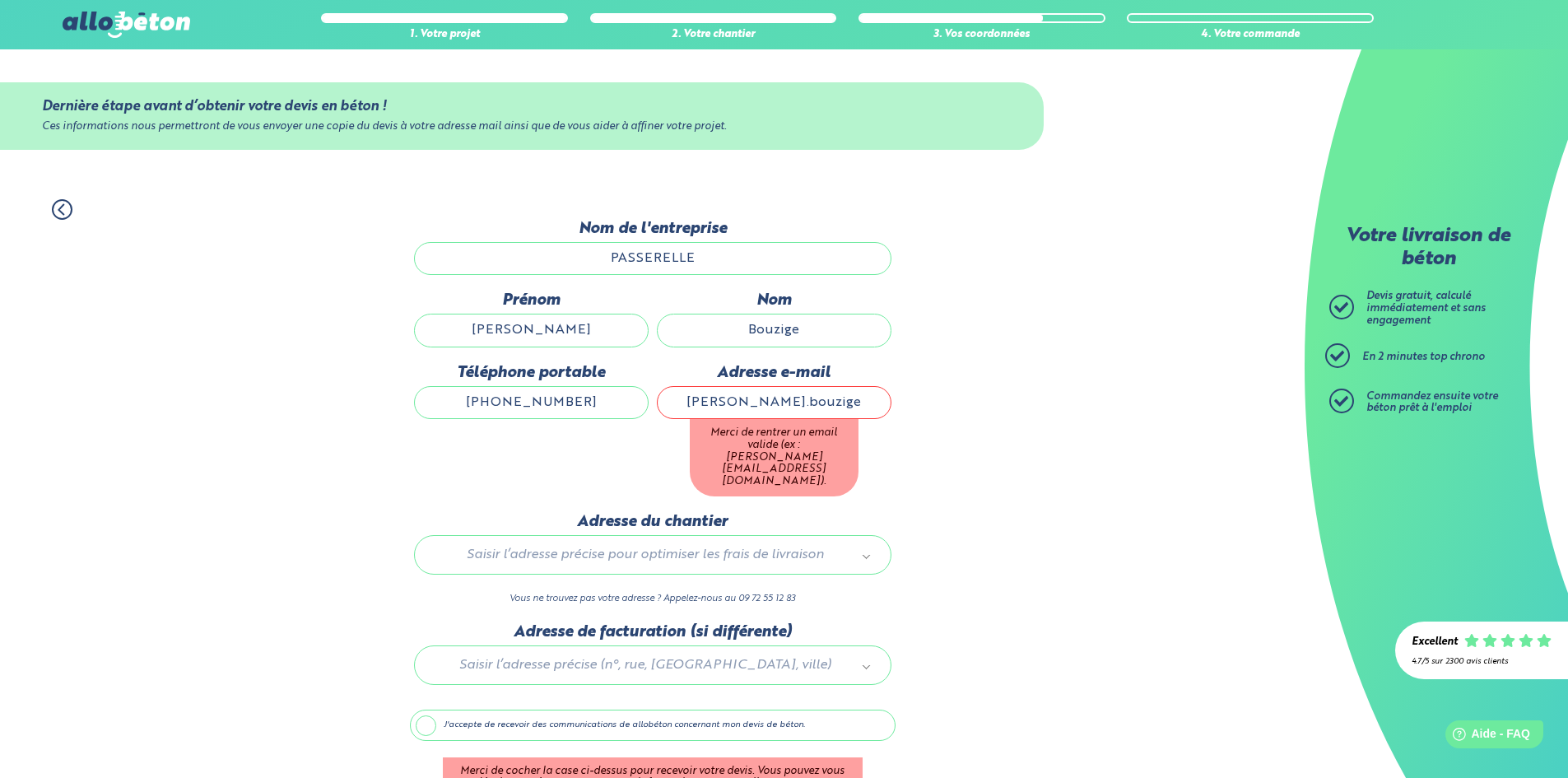
click at [825, 399] on input "Thierry.bouzige" at bounding box center [773, 402] width 235 height 33
type input "Thierry.bouzige@passerelle-avignon.org"
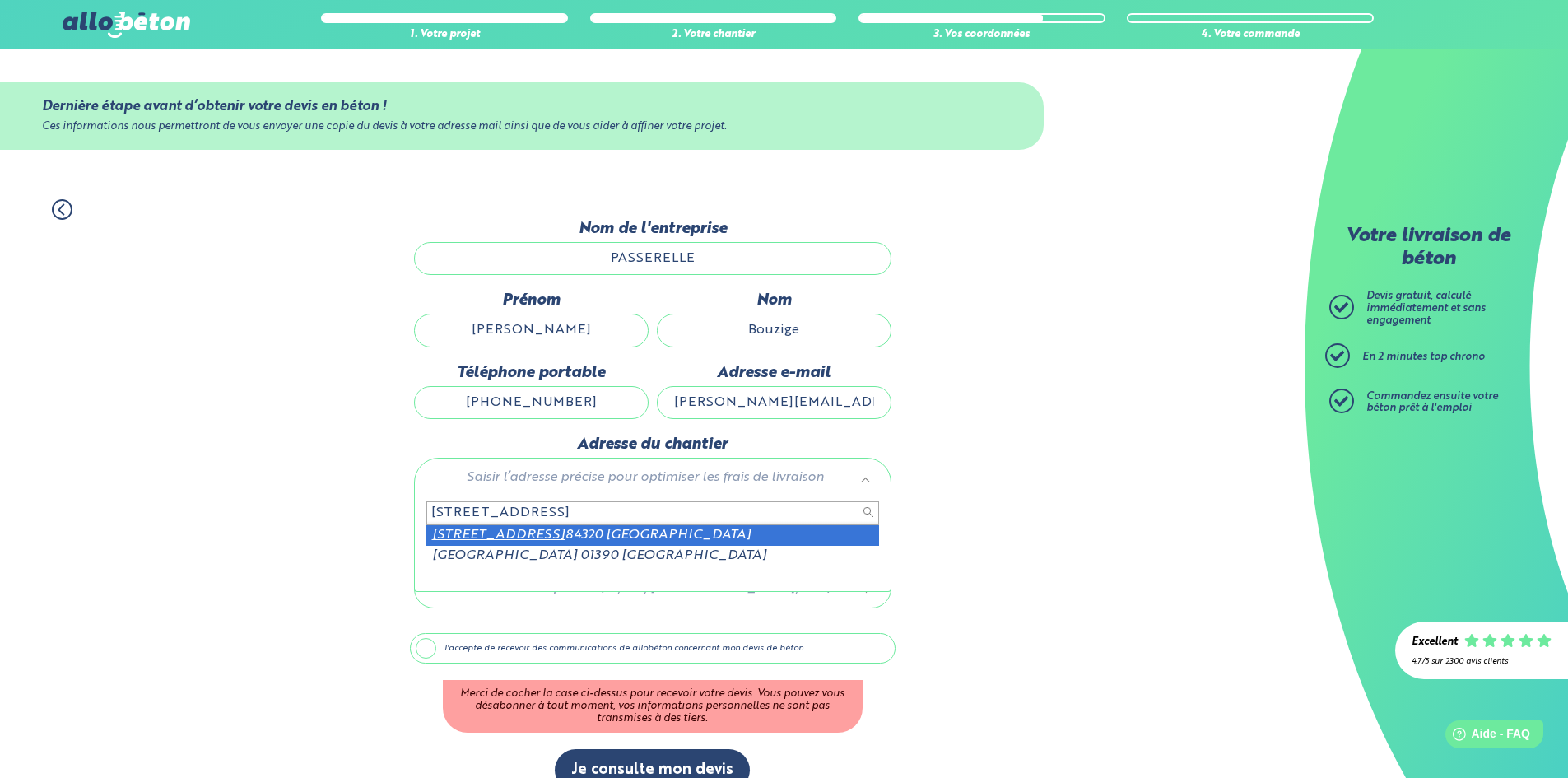
type input "400 chemin de gromelle"
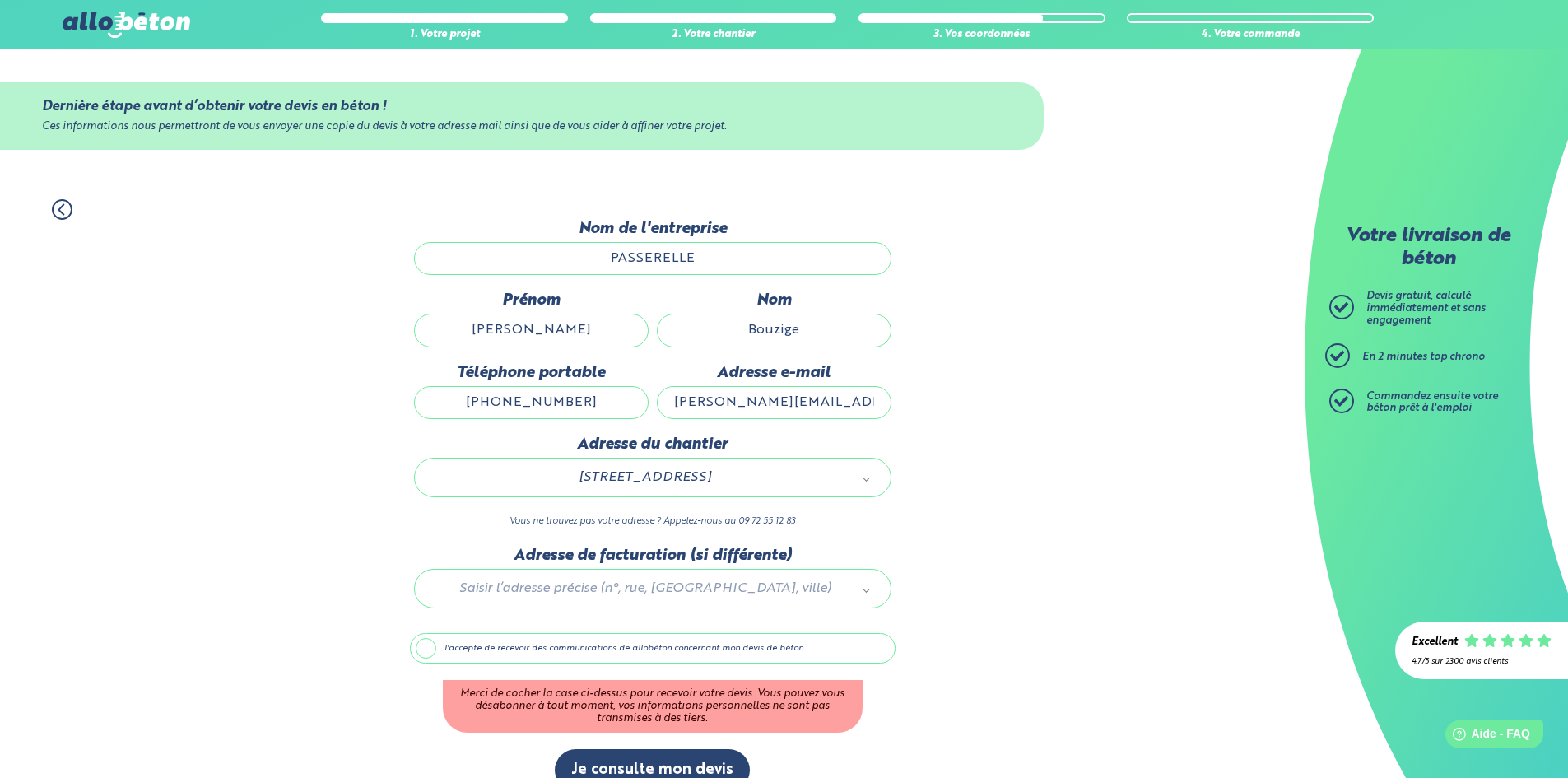
click at [539, 590] on div at bounding box center [653, 585] width 486 height 79
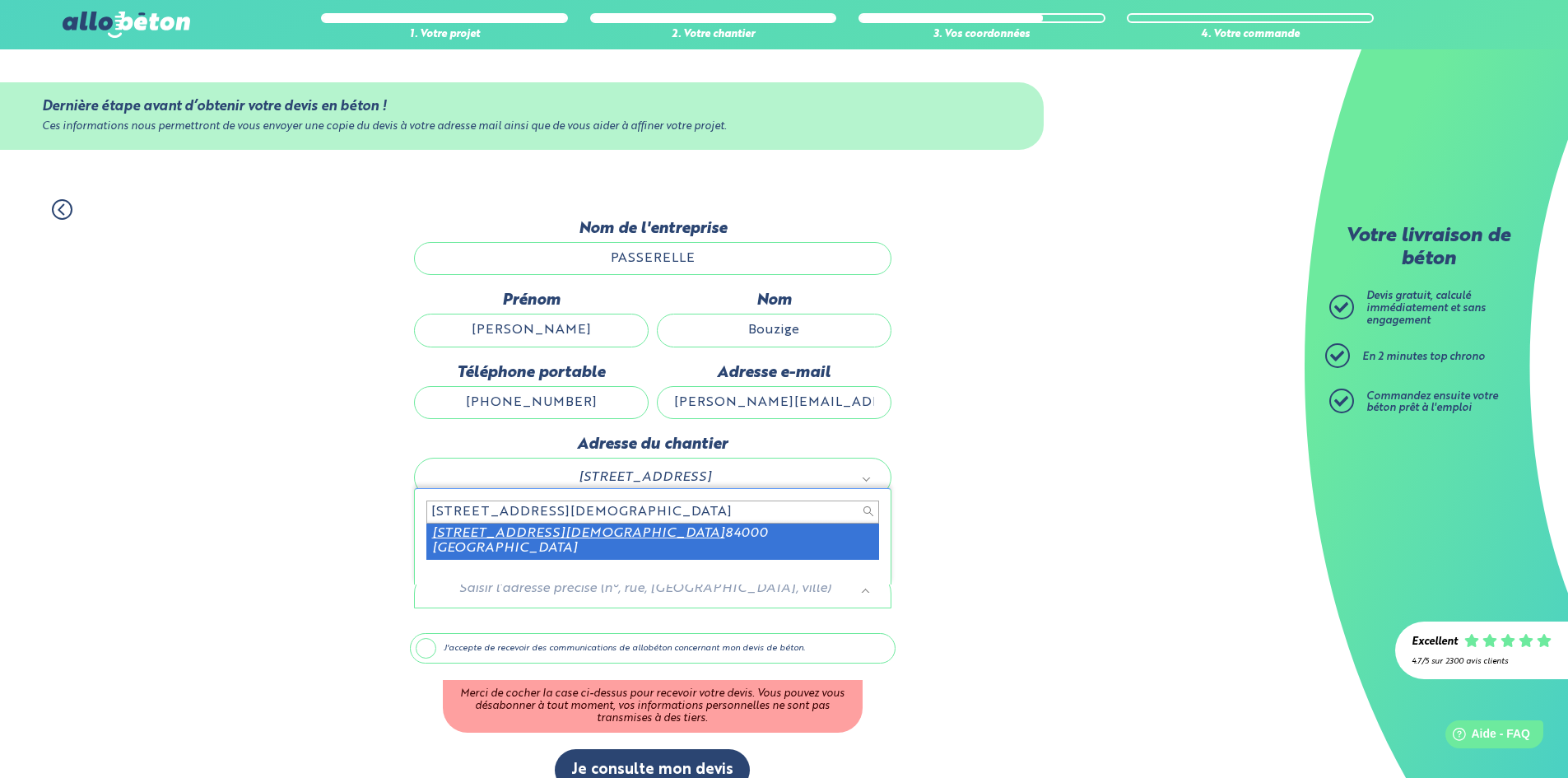
type input "59 avenue de la Synagogue"
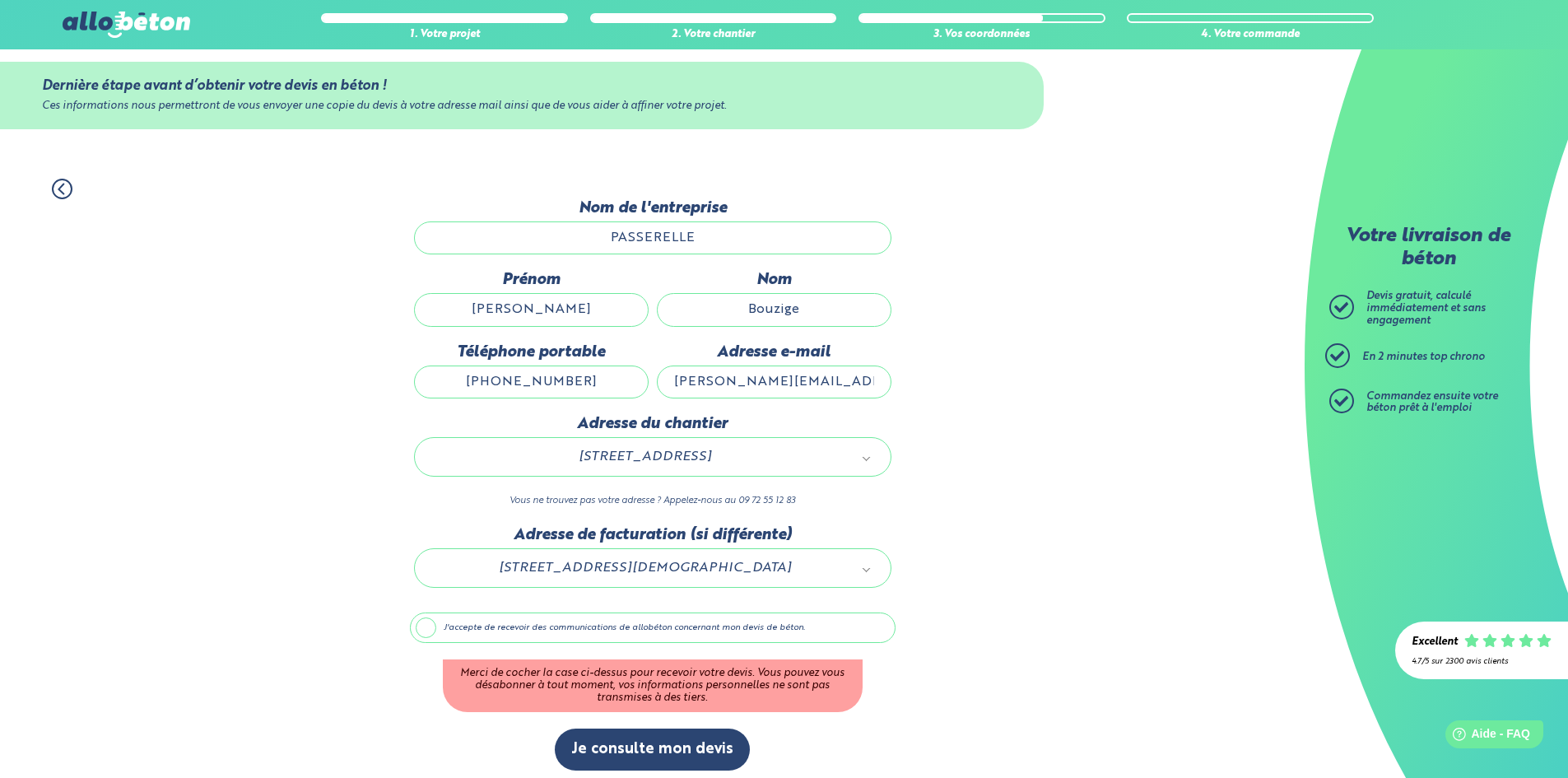
scroll to position [30, 0]
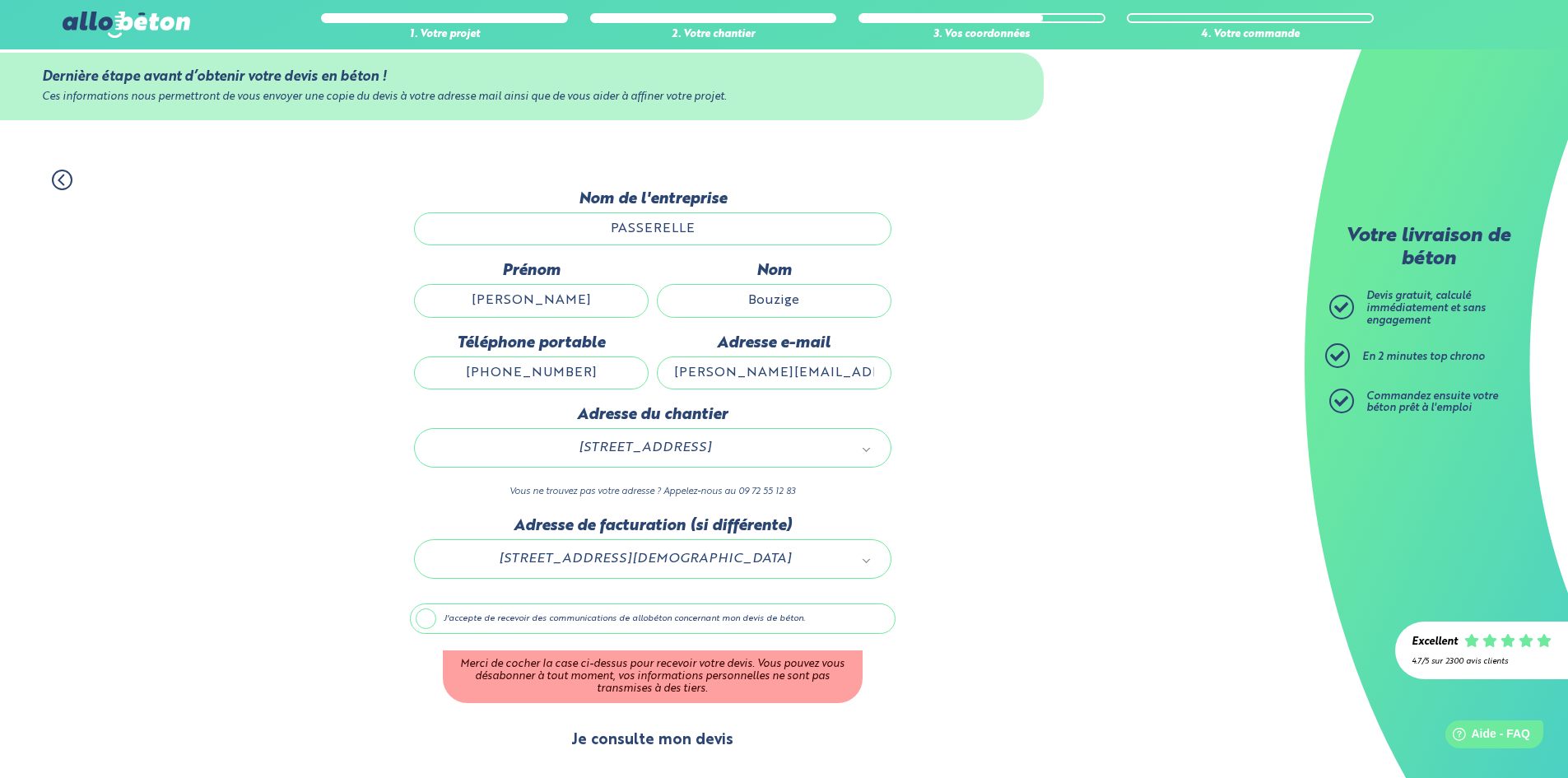
click at [686, 745] on button "Je consulte mon devis" at bounding box center [653, 741] width 196 height 42
click at [425, 618] on label "J'accepte de recevoir des communications de allobéton concernant mon devis de b…" at bounding box center [653, 619] width 486 height 32
click at [0, 0] on input "J'accepte de recevoir des communications de allobéton concernant mon devis de b…" at bounding box center [0, 0] width 0 height 0
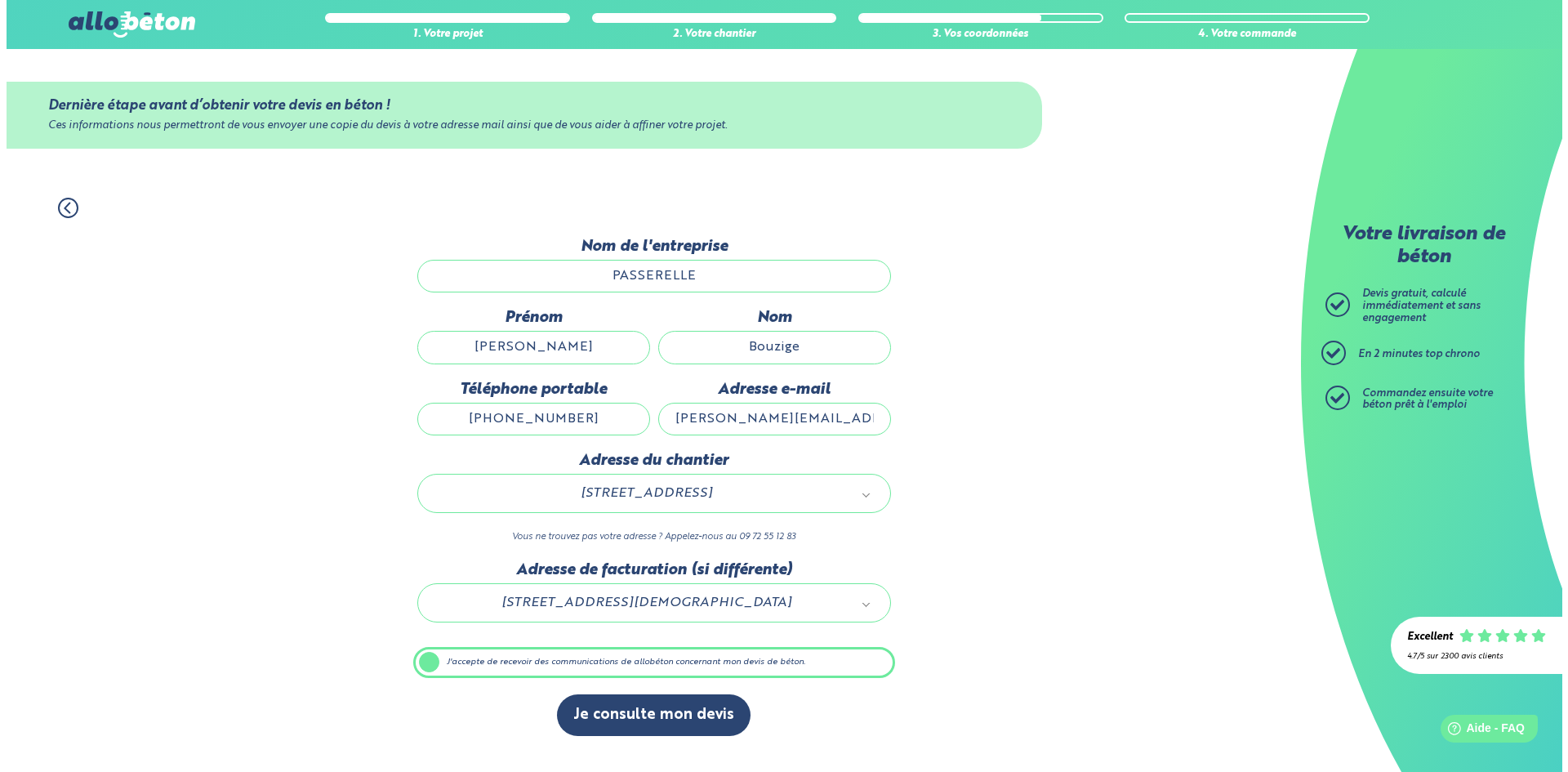
scroll to position [0, 0]
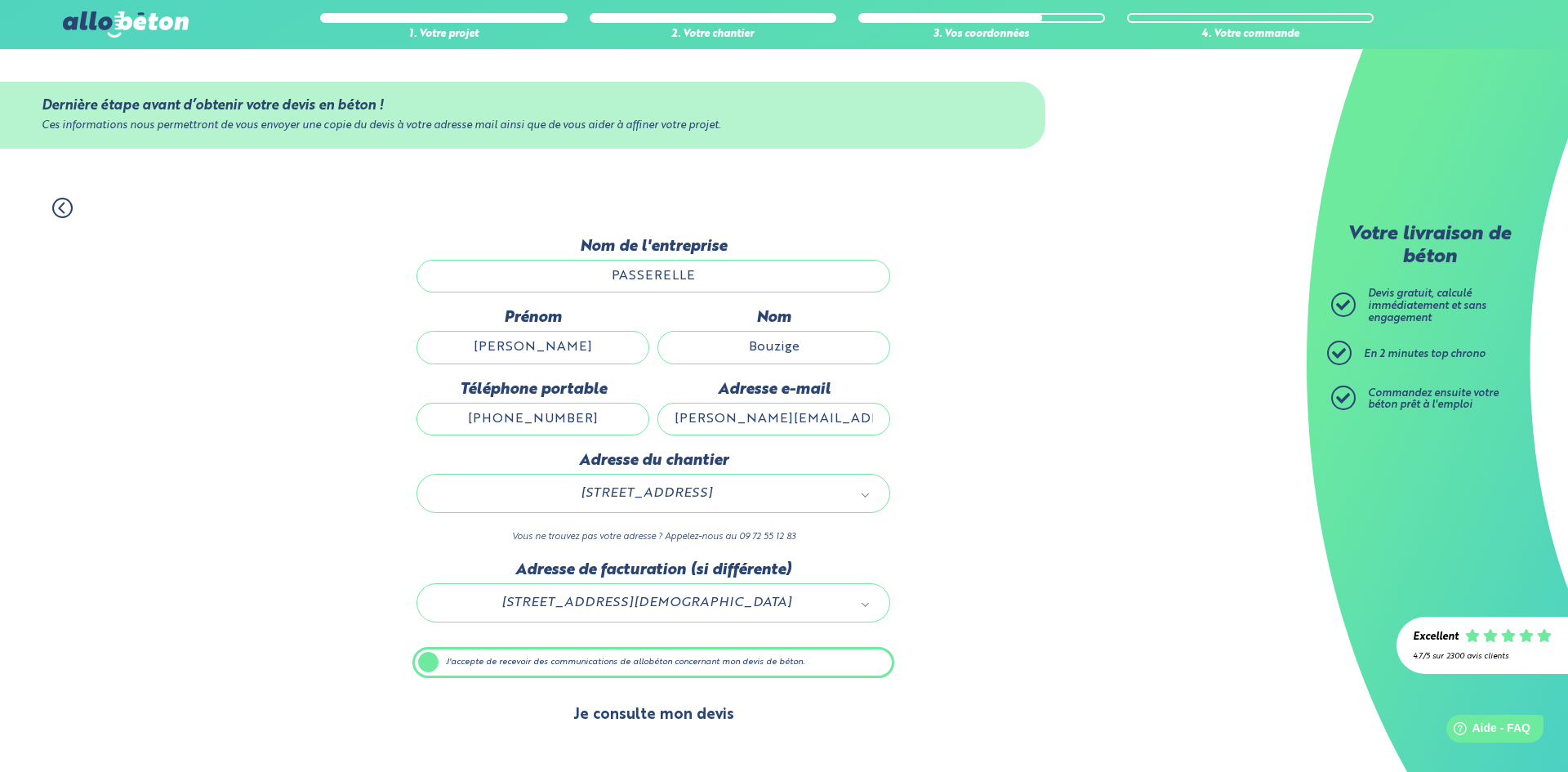
click at [667, 709] on button "Je consulte mon devis" at bounding box center [654, 715] width 194 height 42
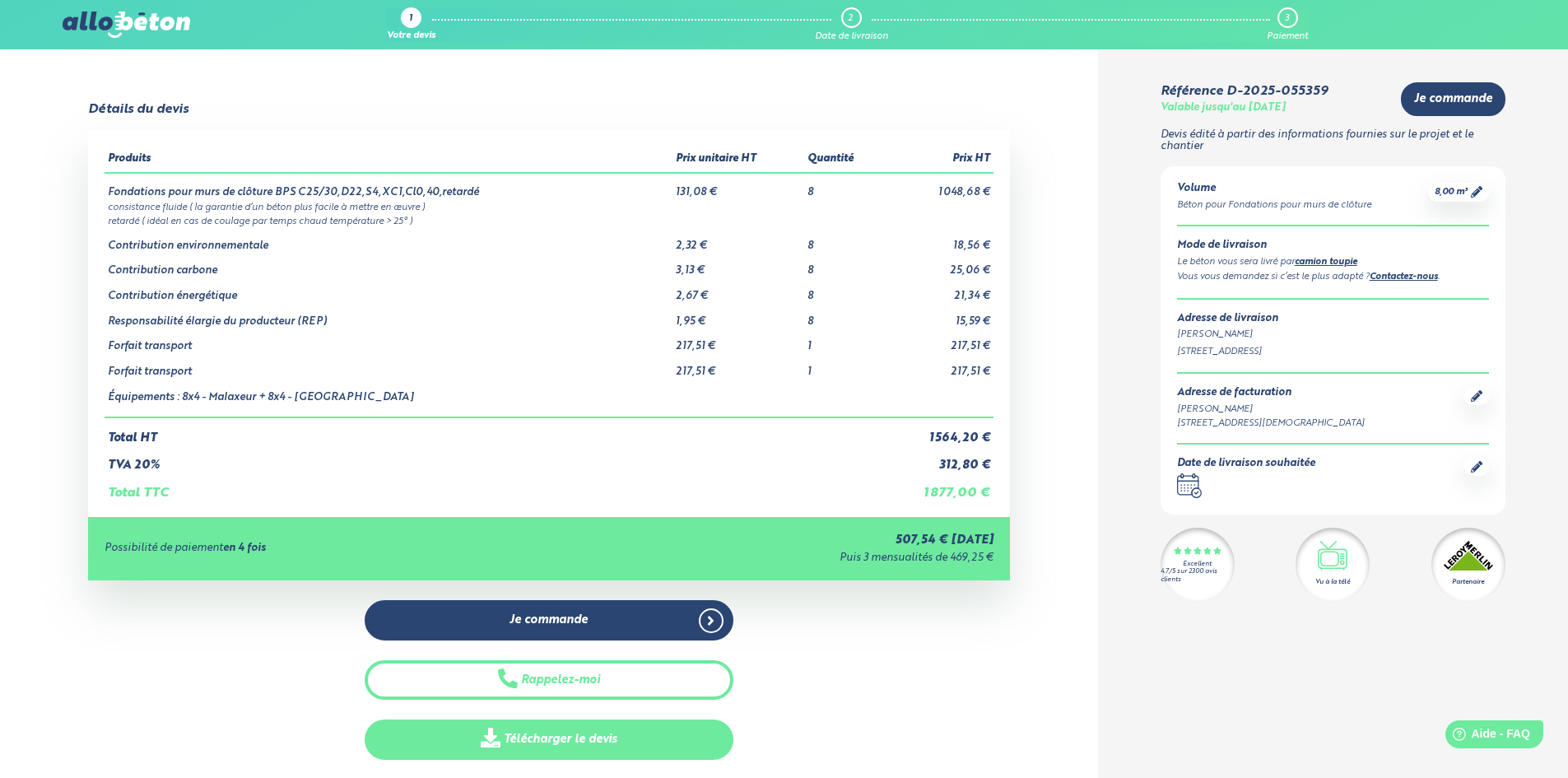
click at [535, 736] on link "Télécharger le devis" at bounding box center [548, 740] width 369 height 40
